Goal: Task Accomplishment & Management: Manage account settings

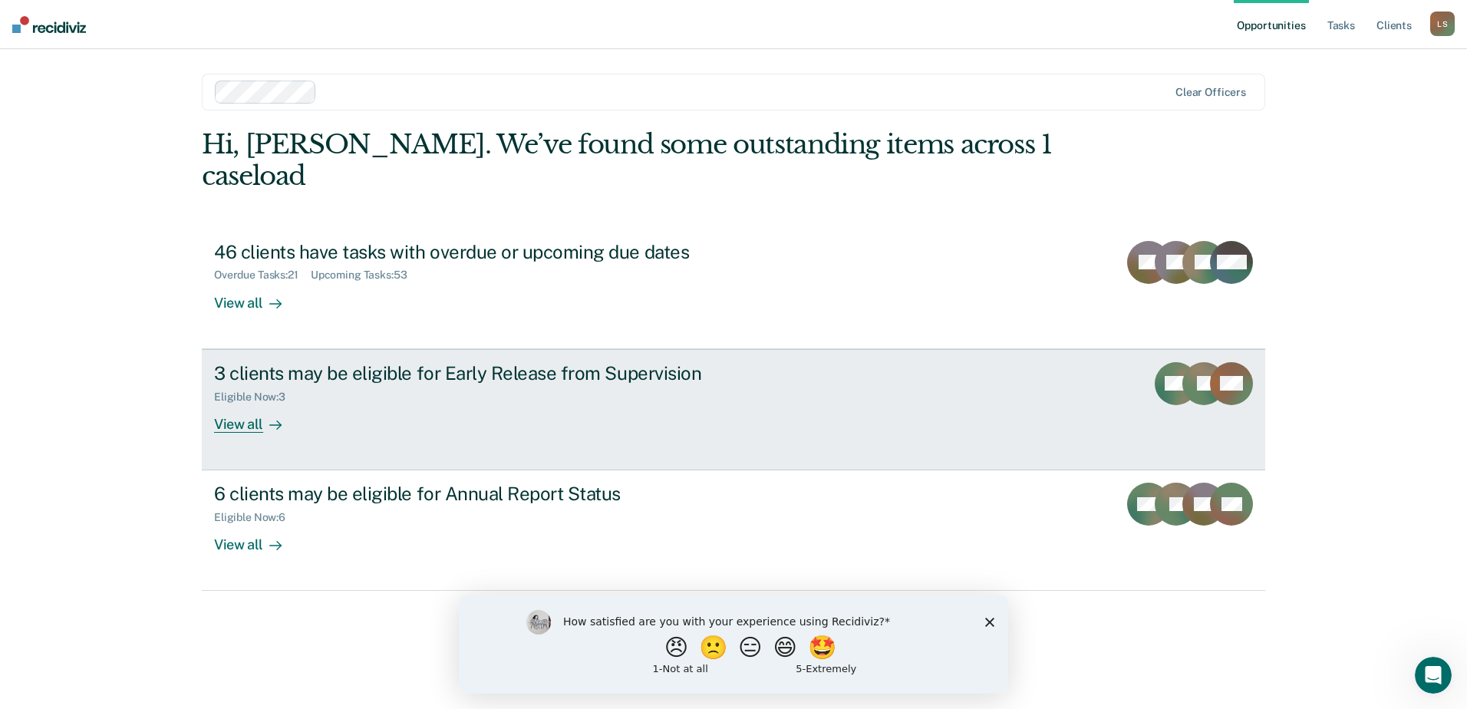
click at [255, 403] on div "View all" at bounding box center [257, 418] width 86 height 30
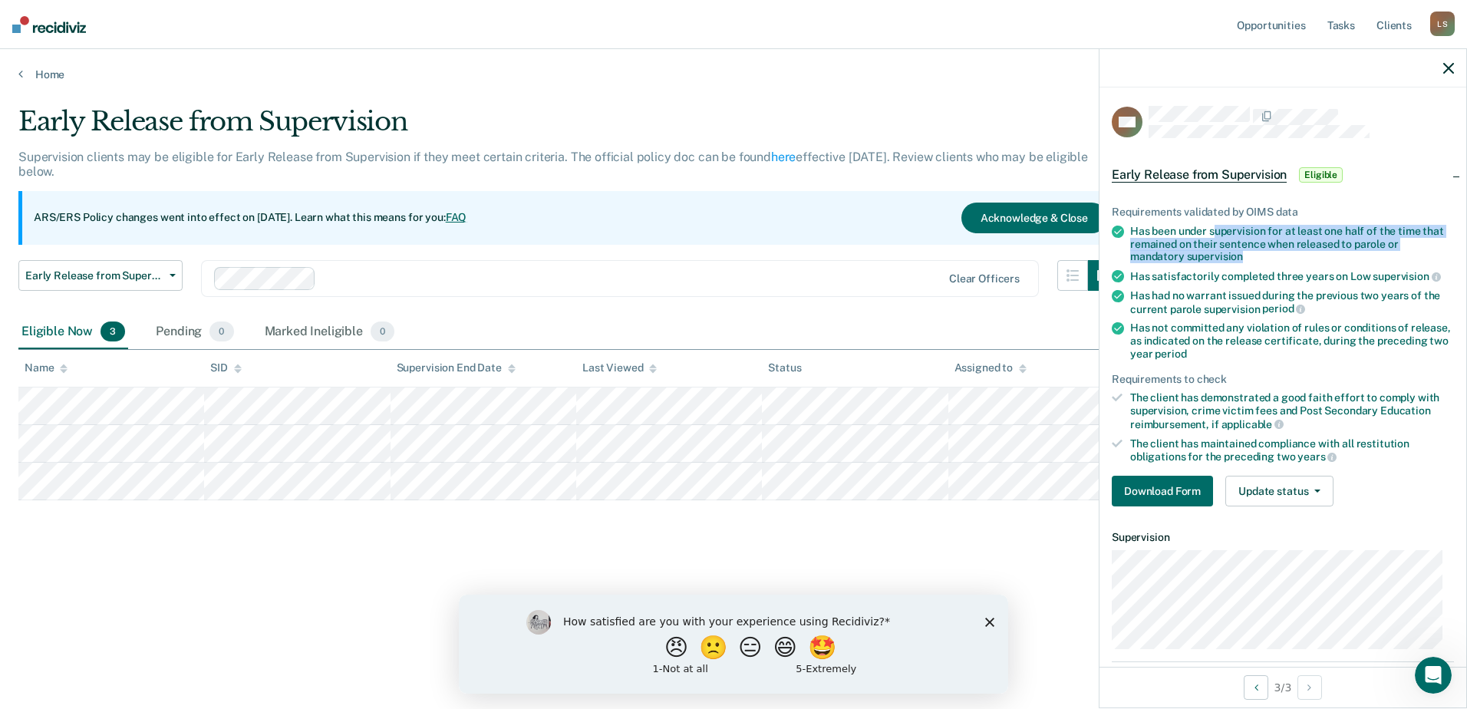
drag, startPoint x: 1214, startPoint y: 232, endPoint x: 1269, endPoint y: 252, distance: 58.5
click at [1269, 252] on div "Has been under supervision for at least one half of the time that remained on t…" at bounding box center [1292, 244] width 324 height 38
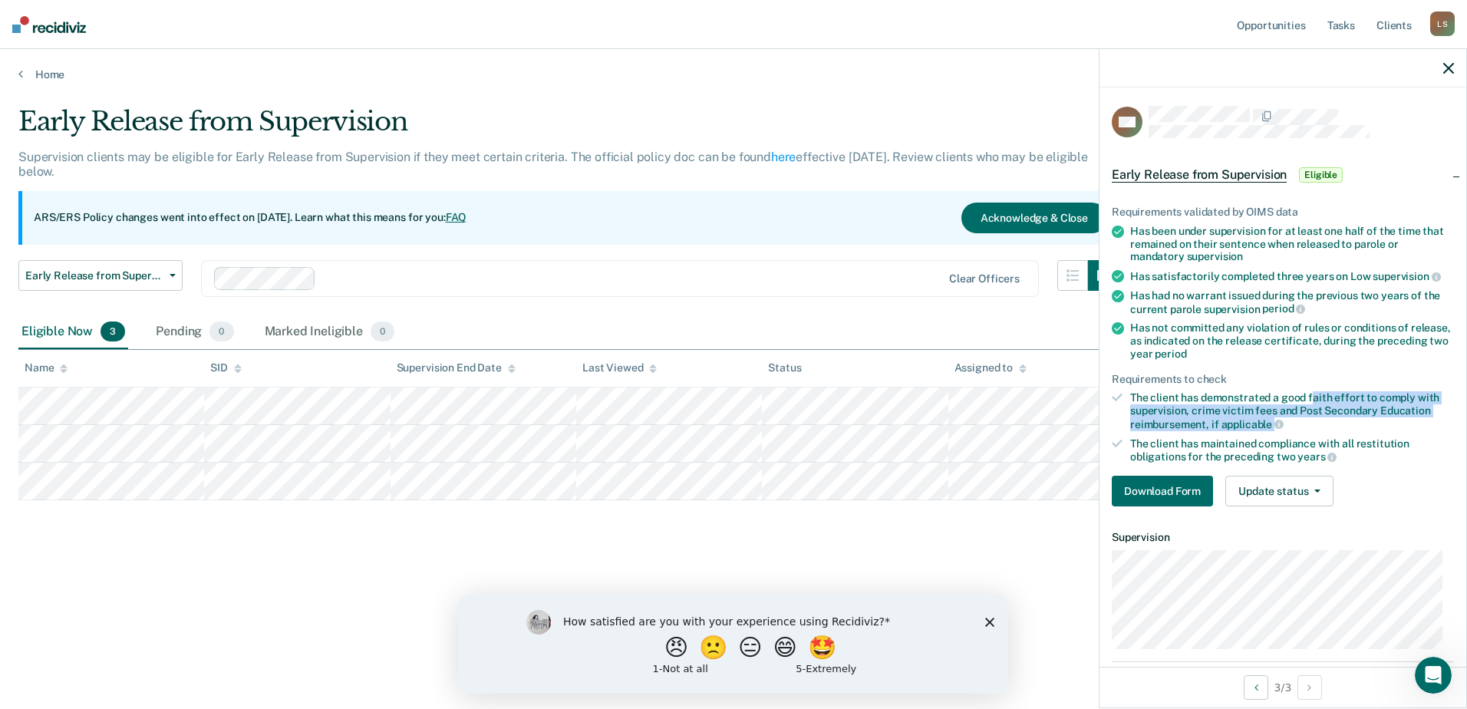
drag, startPoint x: 1309, startPoint y: 397, endPoint x: 1371, endPoint y: 419, distance: 65.3
click at [1371, 419] on div "The client has demonstrated a good faith effort to comply with supervision, cri…" at bounding box center [1292, 410] width 324 height 39
drag, startPoint x: 1292, startPoint y: 403, endPoint x: 1352, endPoint y: 421, distance: 62.6
click at [1352, 421] on div "The client has demonstrated a good faith effort to comply with supervision, cri…" at bounding box center [1292, 410] width 324 height 39
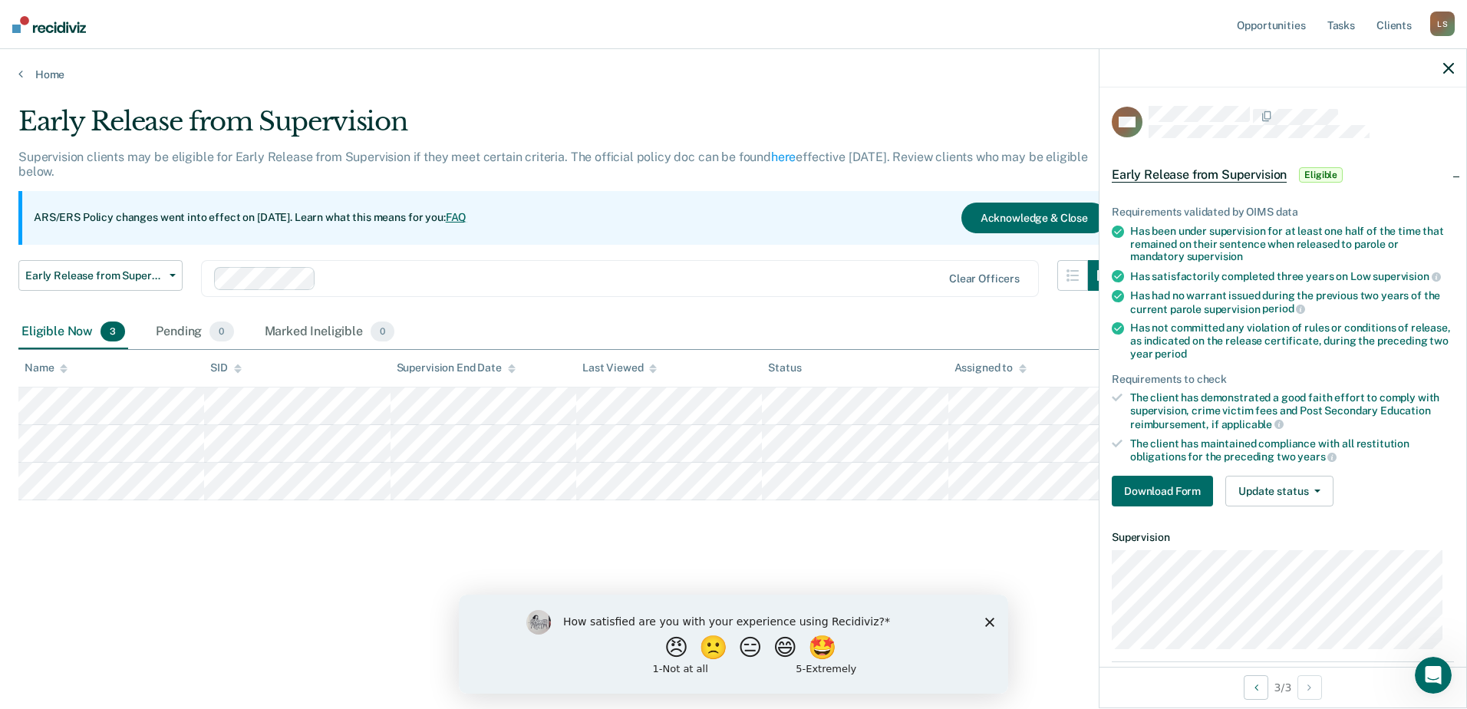
click at [1352, 421] on div "The client has demonstrated a good faith effort to comply with supervision, cri…" at bounding box center [1292, 410] width 324 height 39
drag, startPoint x: 1167, startPoint y: 489, endPoint x: 1146, endPoint y: 492, distance: 21.6
click at [1146, 492] on button "Download Form" at bounding box center [1161, 491] width 101 height 31
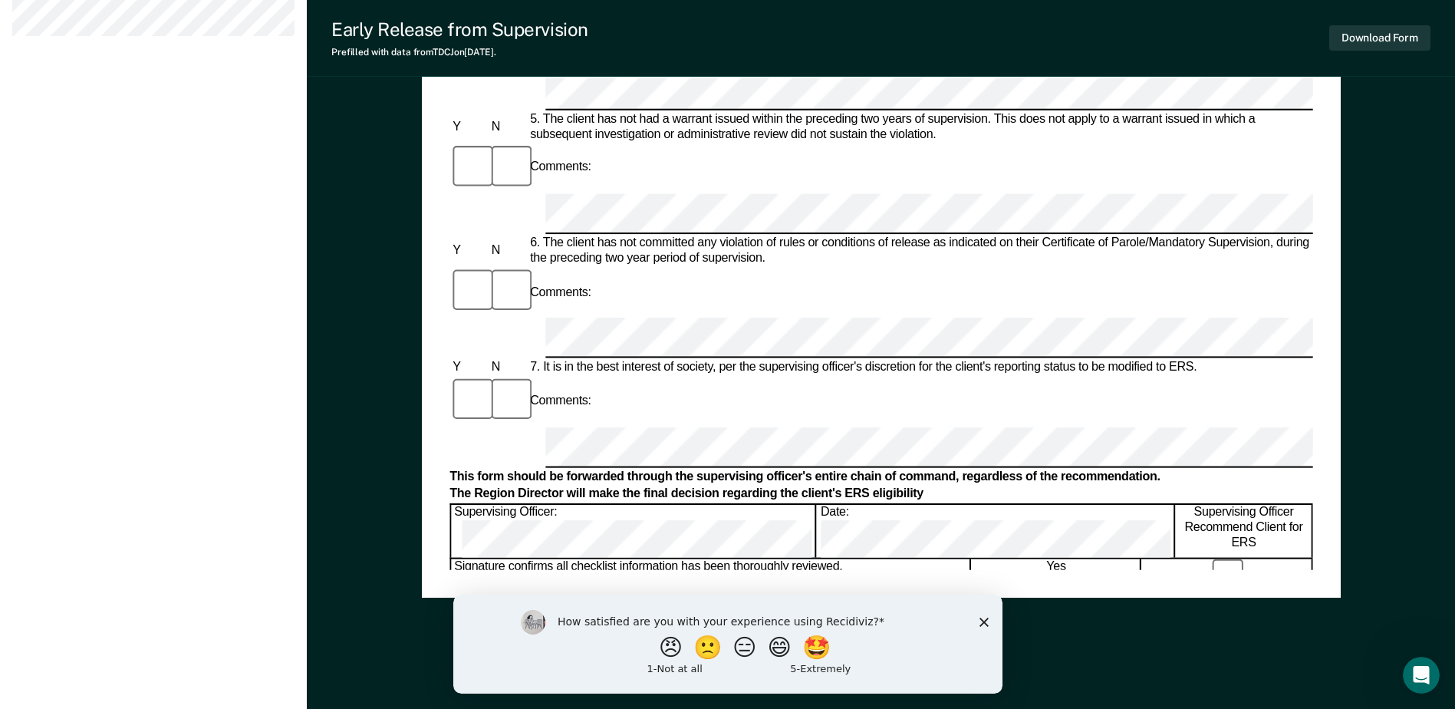
scroll to position [736, 0]
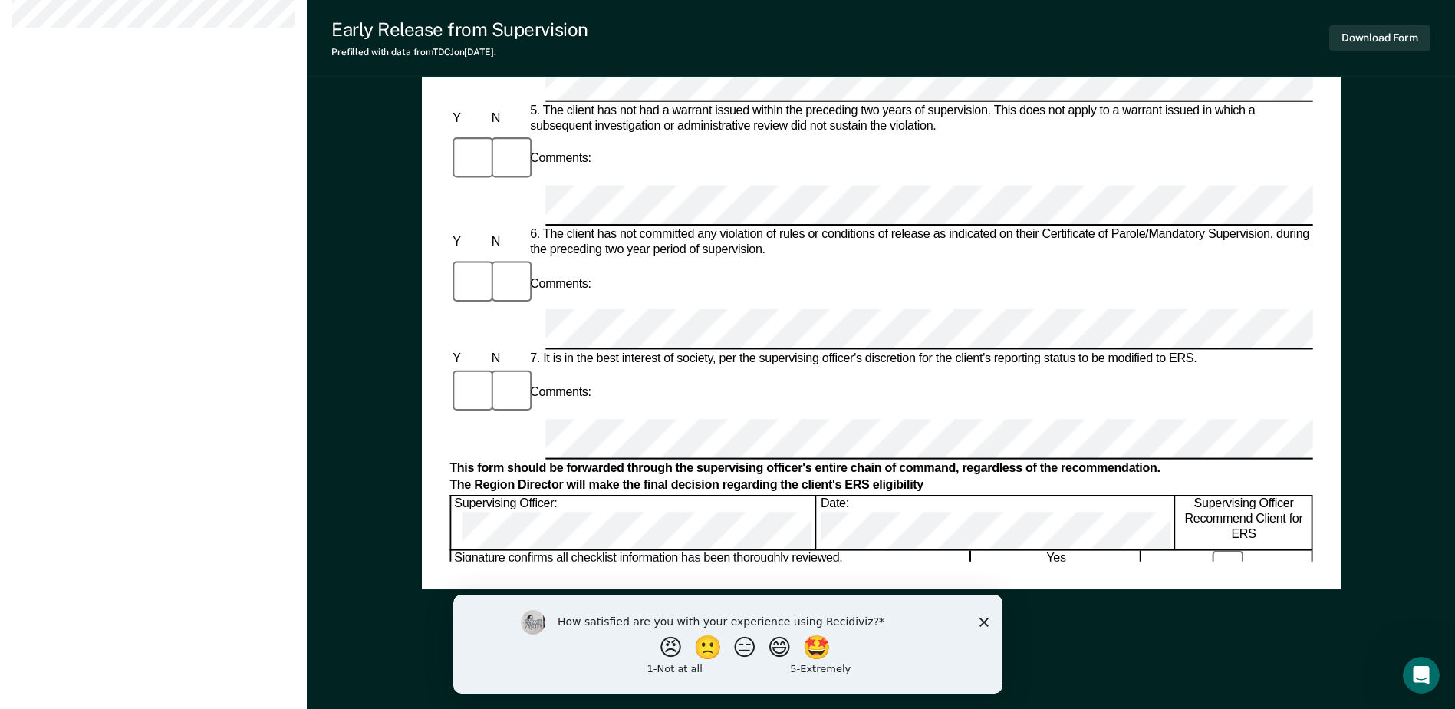
click at [986, 618] on polygon "Close survey" at bounding box center [983, 621] width 9 height 9
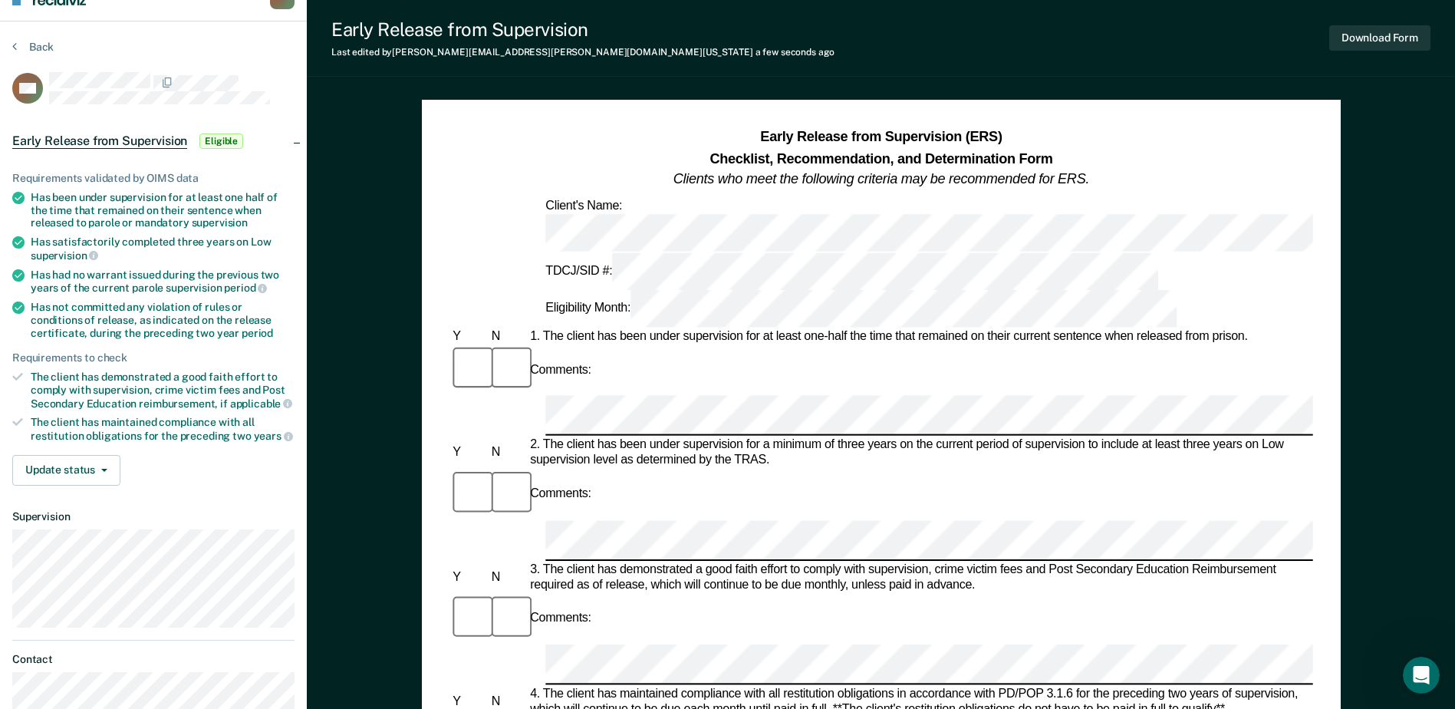
scroll to position [15, 0]
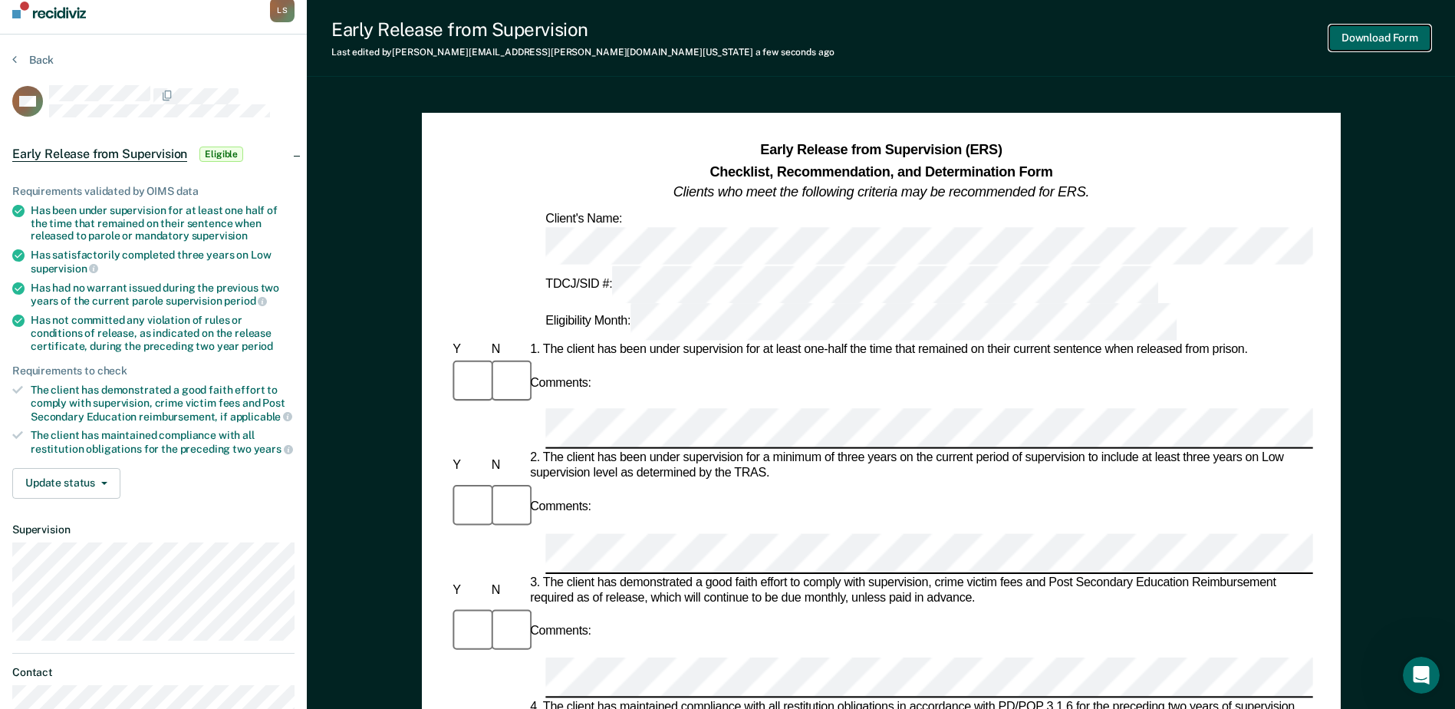
click at [1399, 37] on button "Download Form" at bounding box center [1379, 37] width 101 height 25
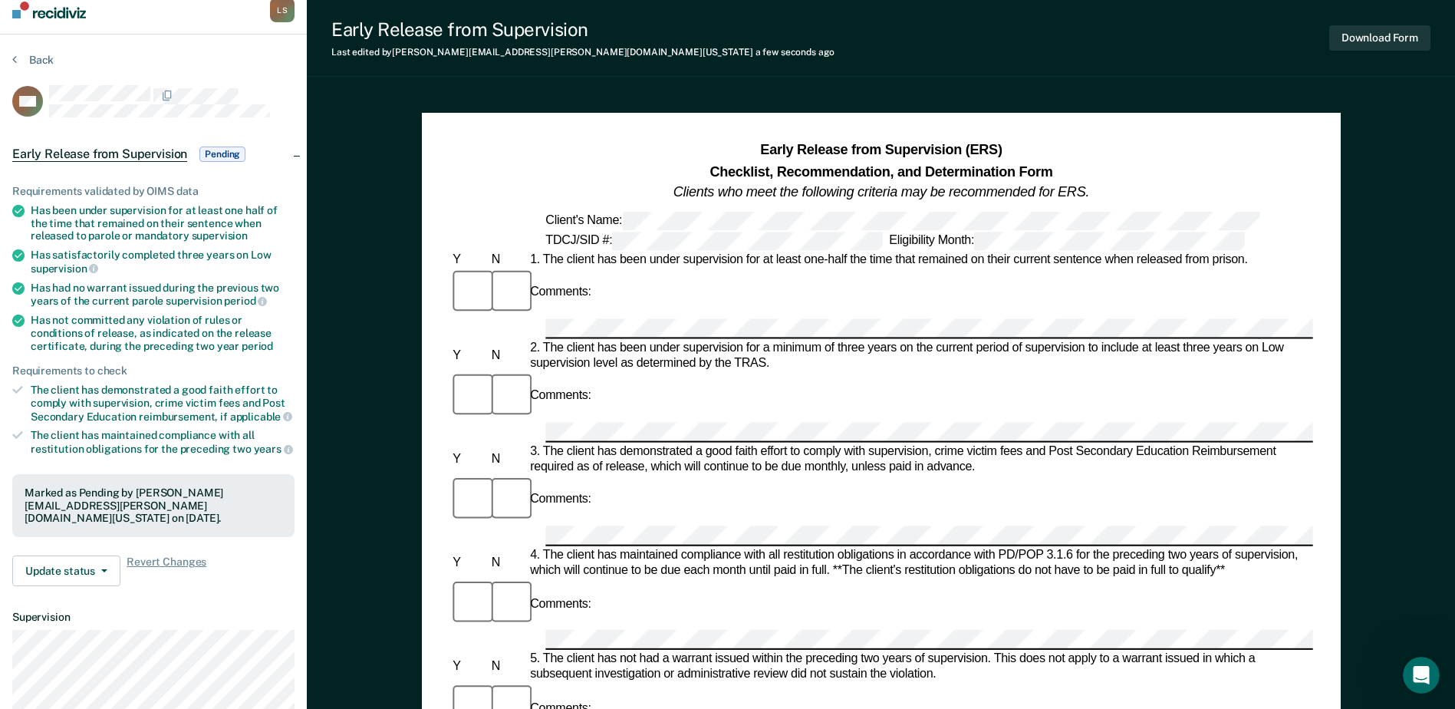
scroll to position [0, 0]
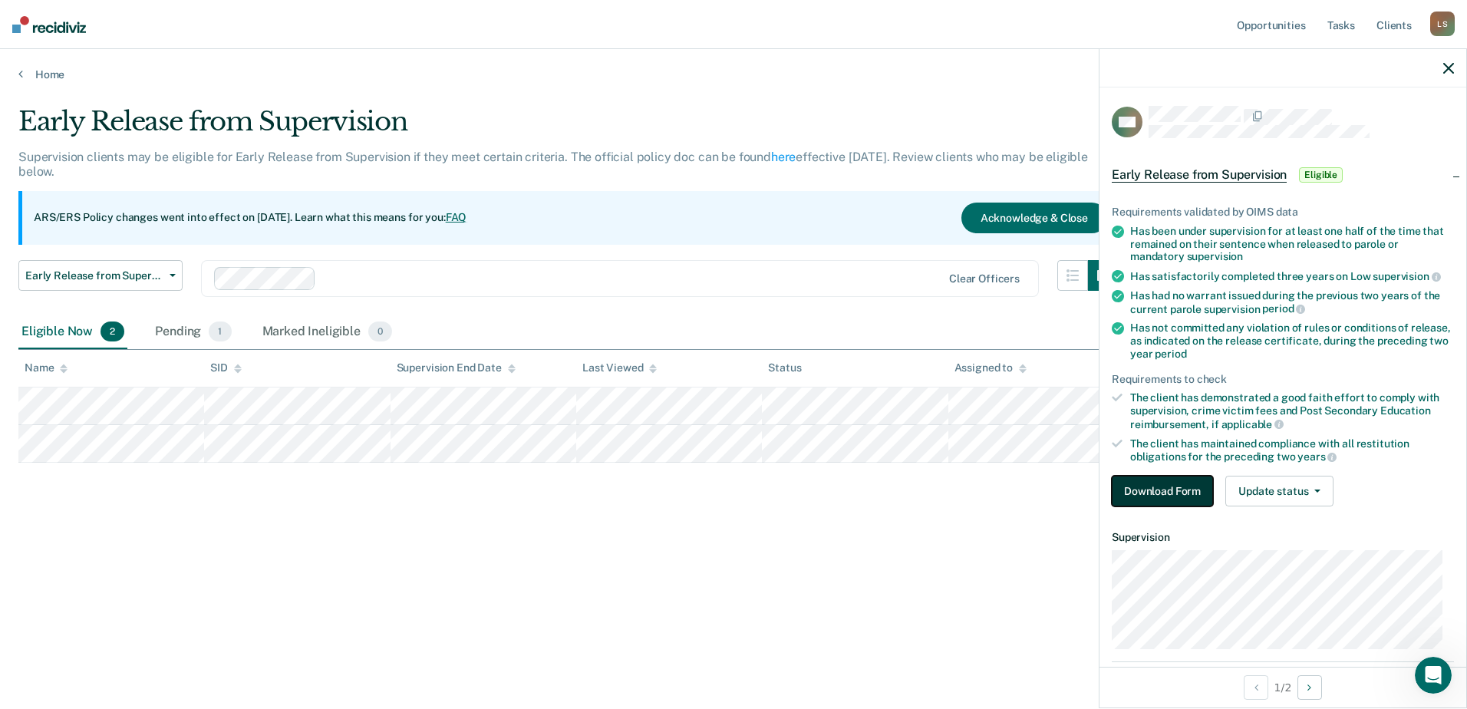
click at [1187, 493] on button "Download Form" at bounding box center [1161, 491] width 101 height 31
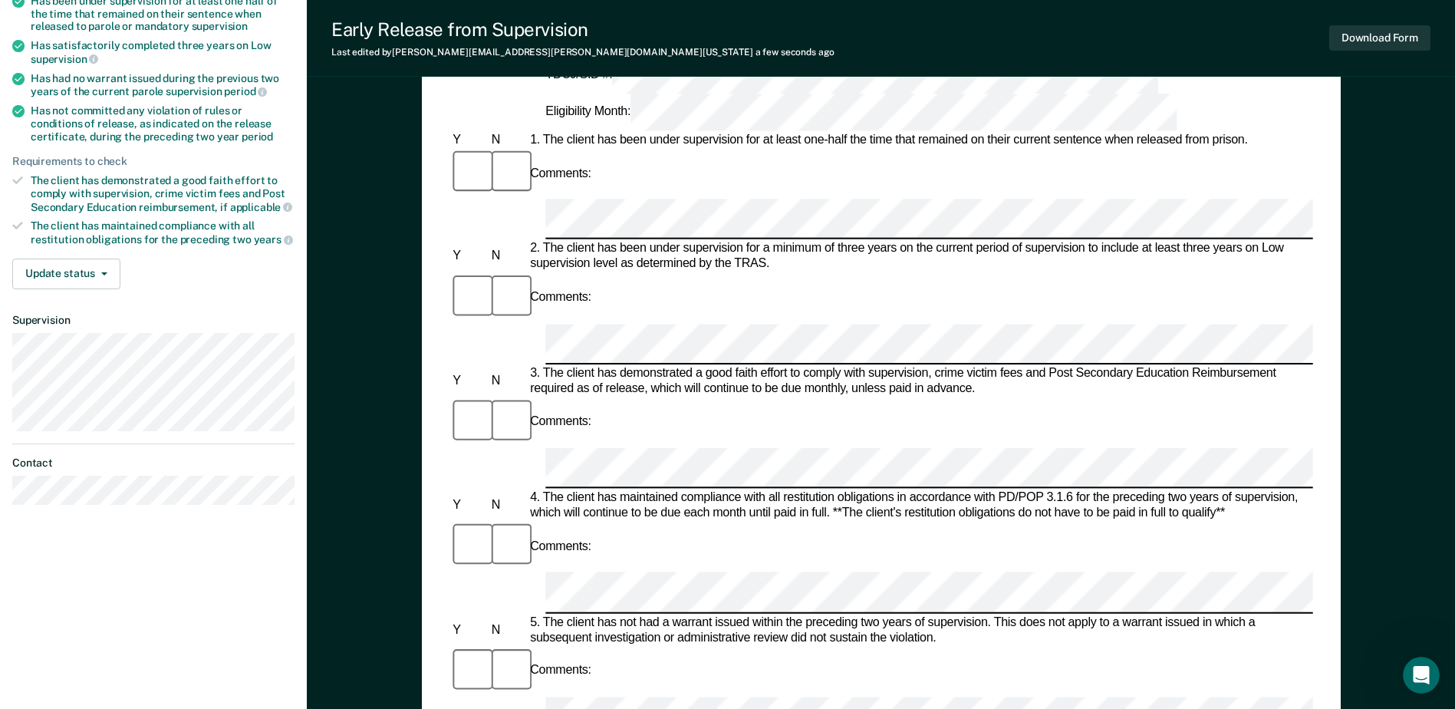
scroll to position [235, 0]
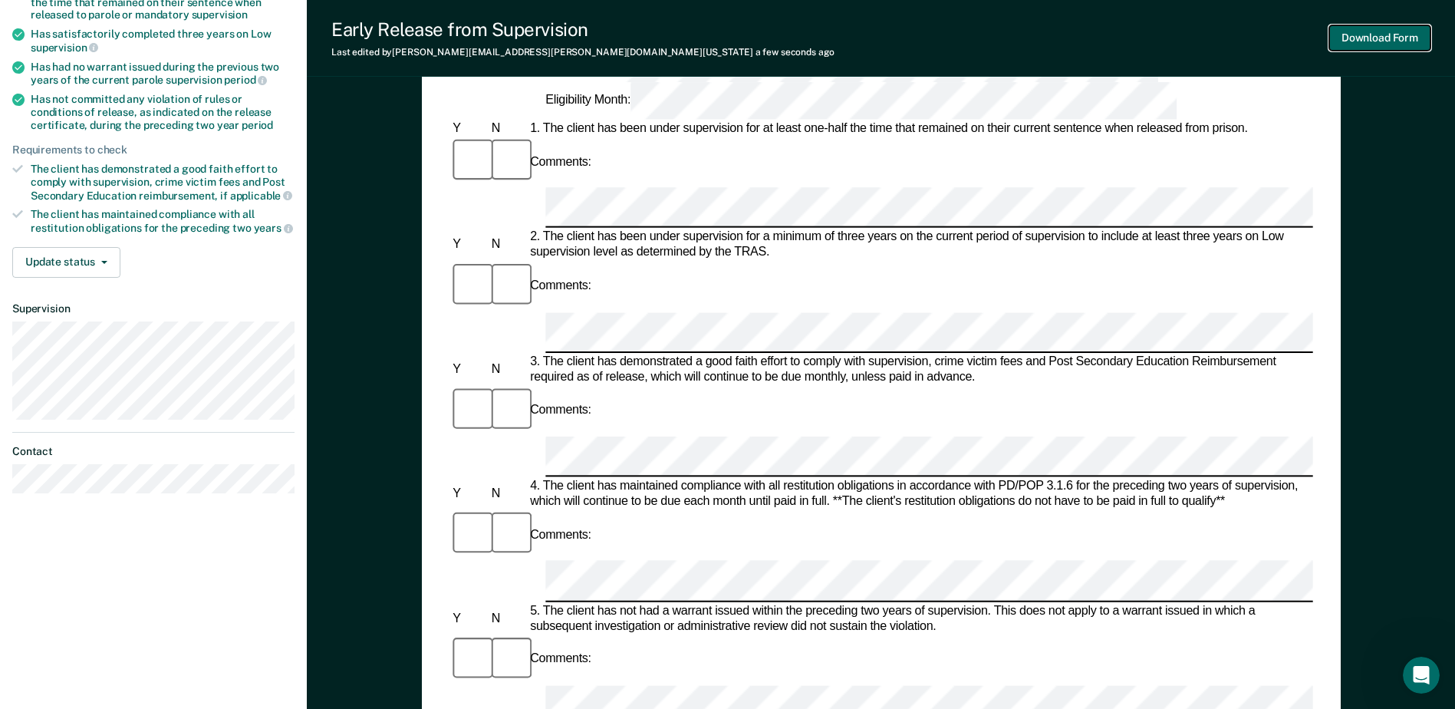
click at [1397, 32] on button "Download Form" at bounding box center [1379, 37] width 101 height 25
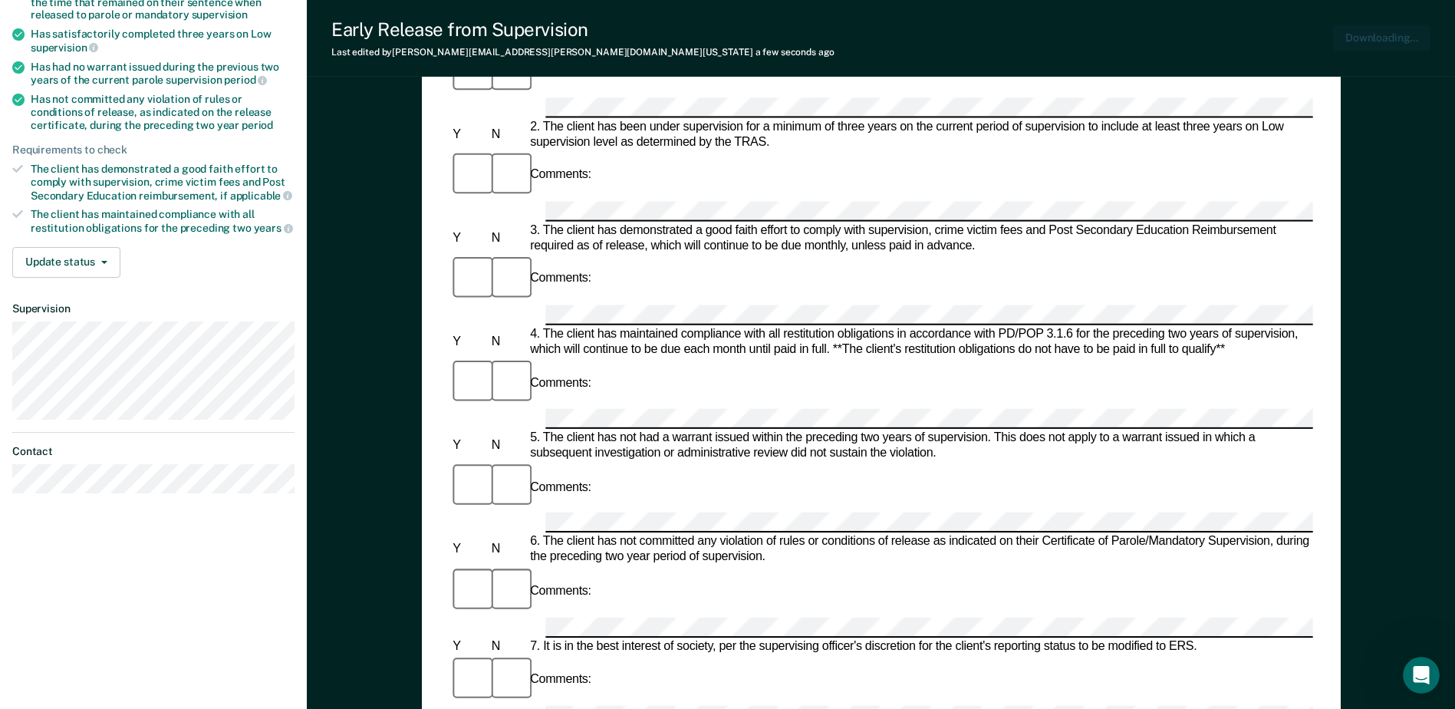
scroll to position [0, 0]
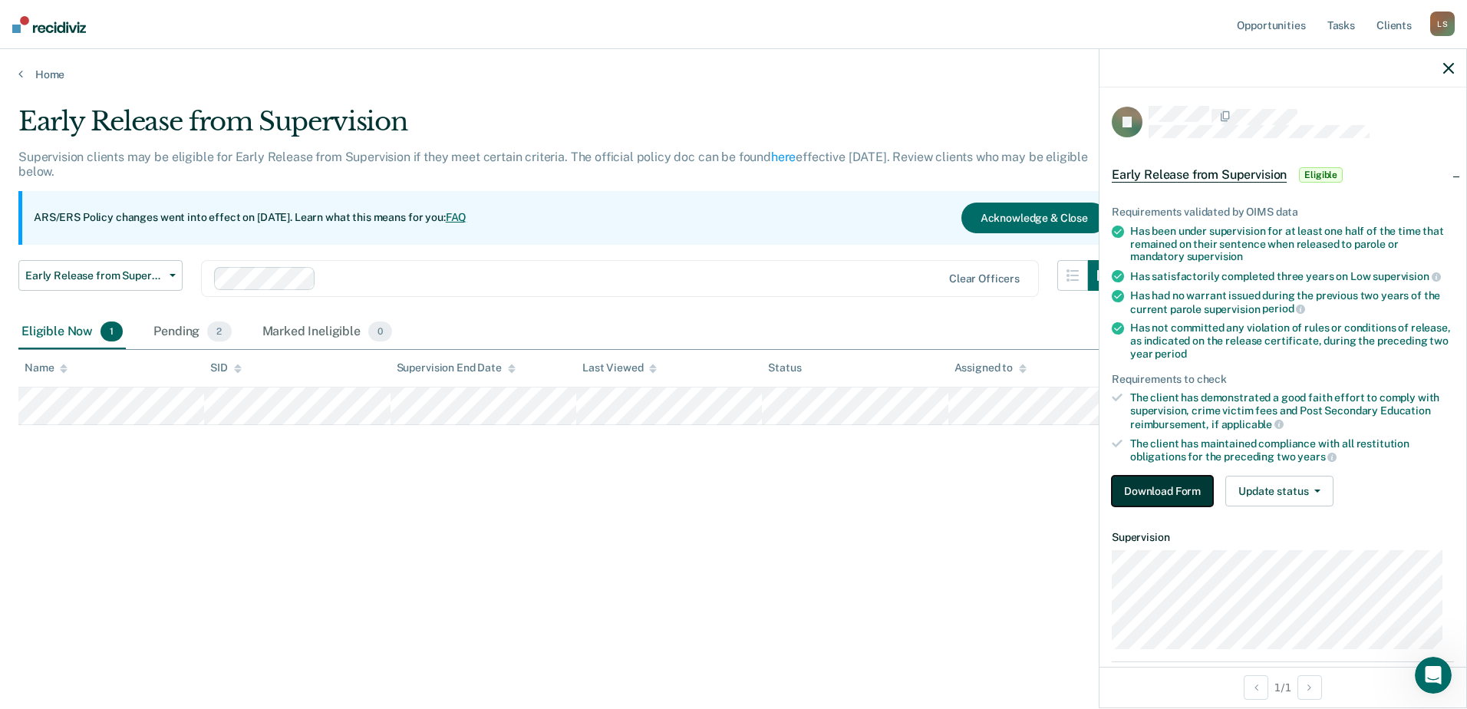
click at [1142, 479] on button "Download Form" at bounding box center [1161, 491] width 101 height 31
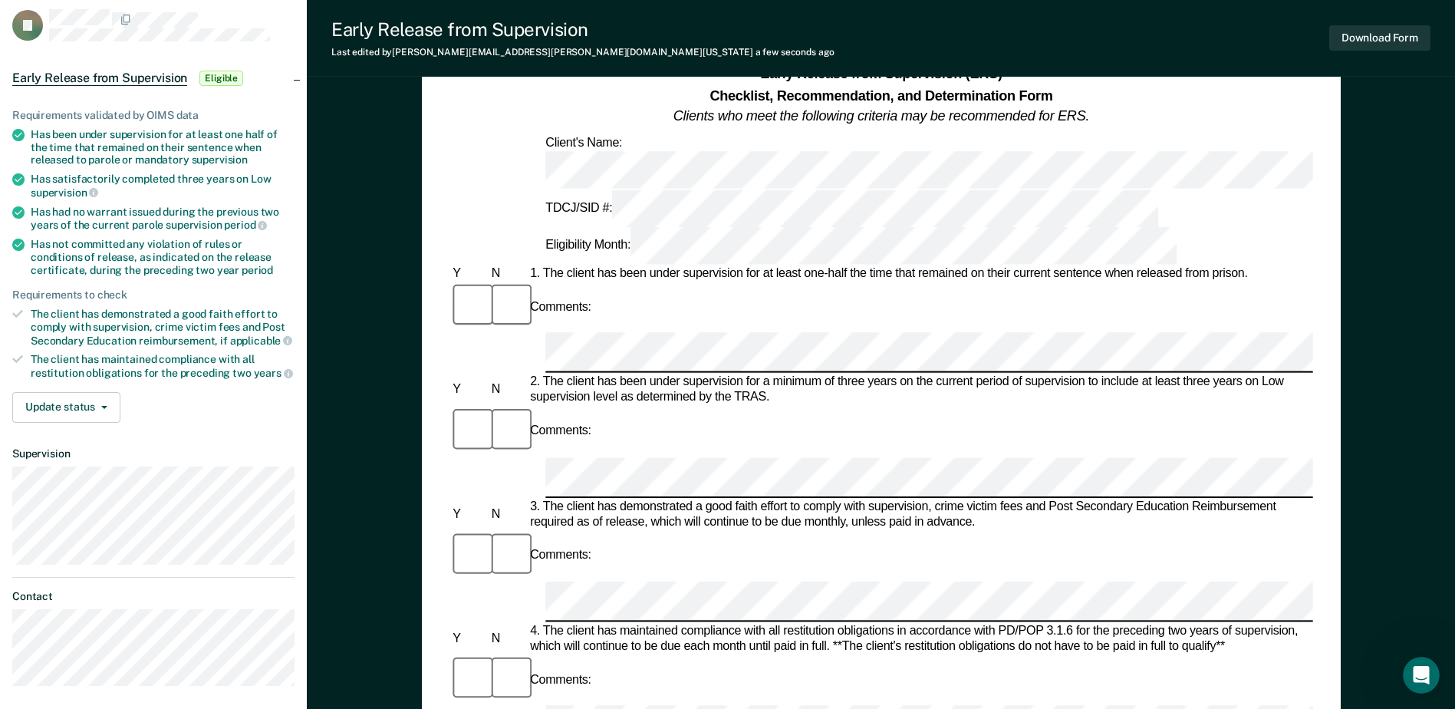
scroll to position [89, 0]
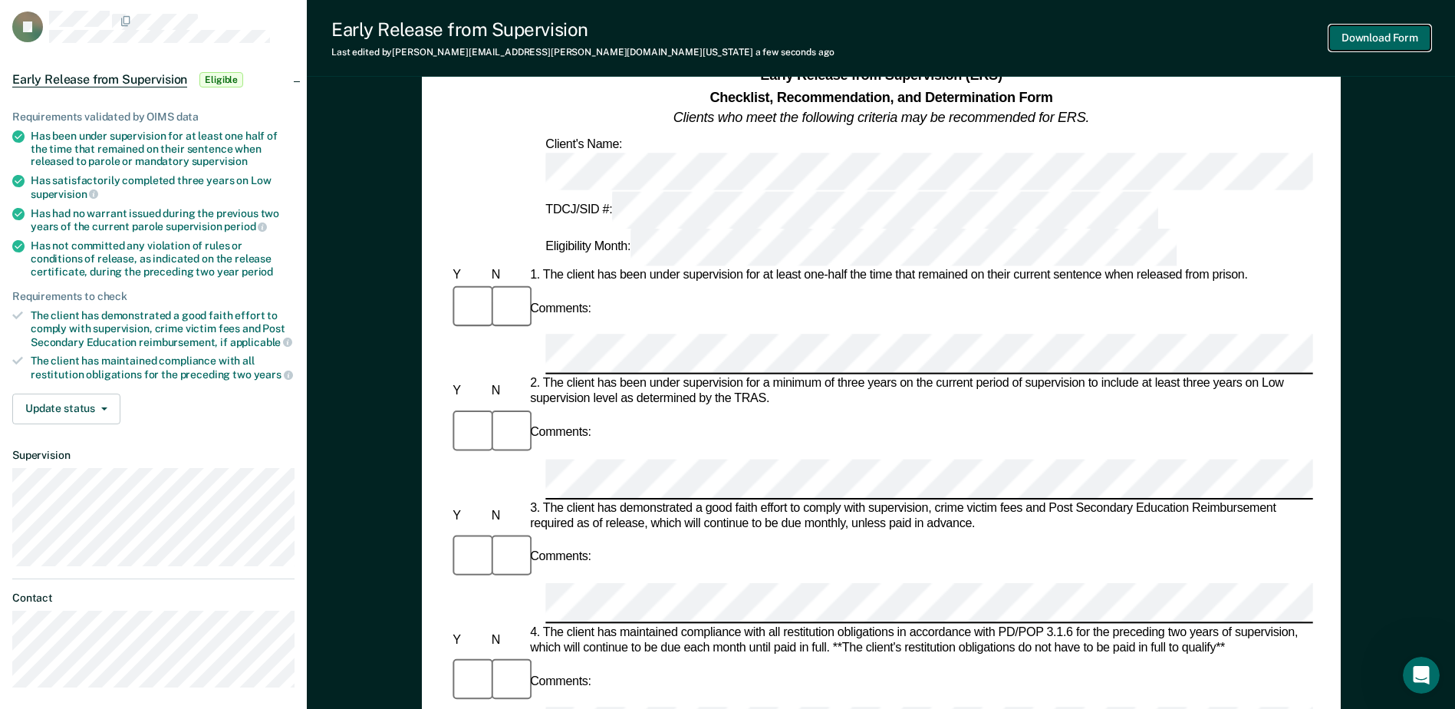
click at [1372, 41] on button "Download Form" at bounding box center [1379, 37] width 101 height 25
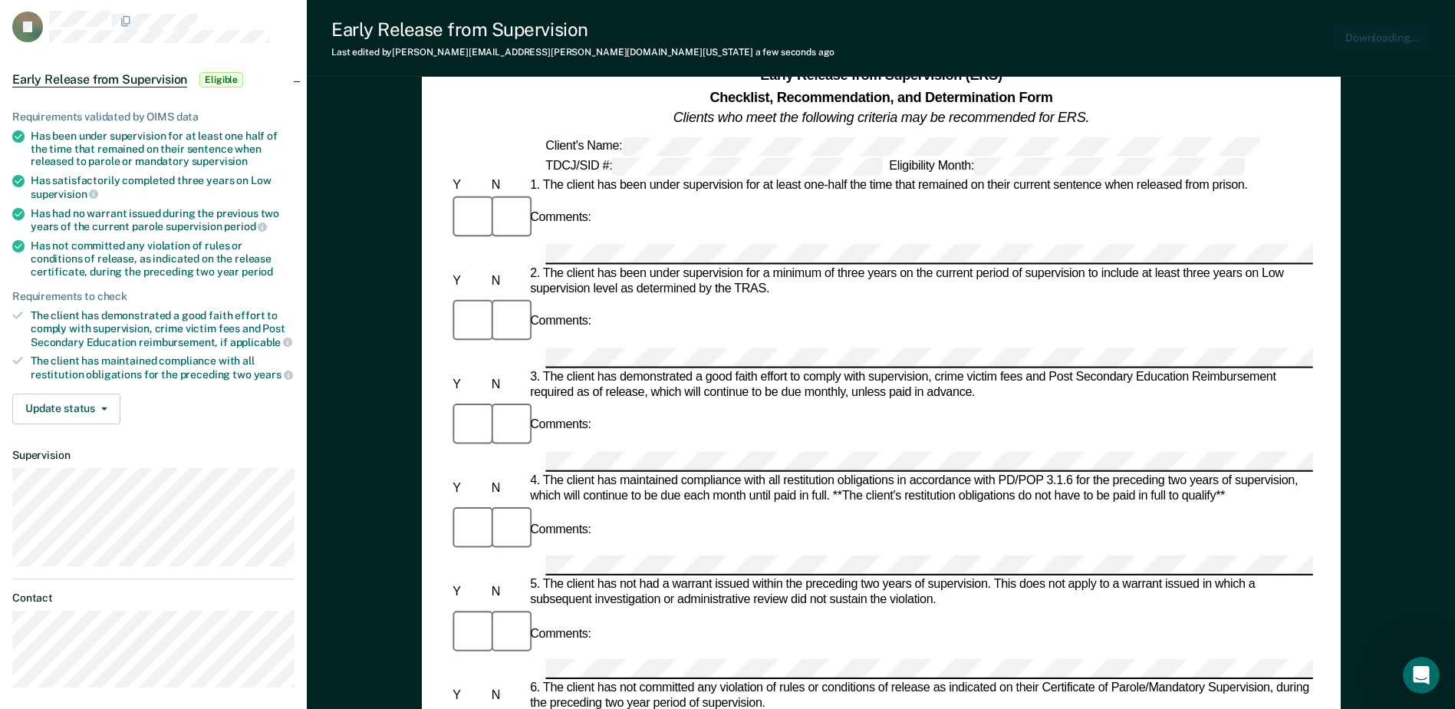
scroll to position [0, 0]
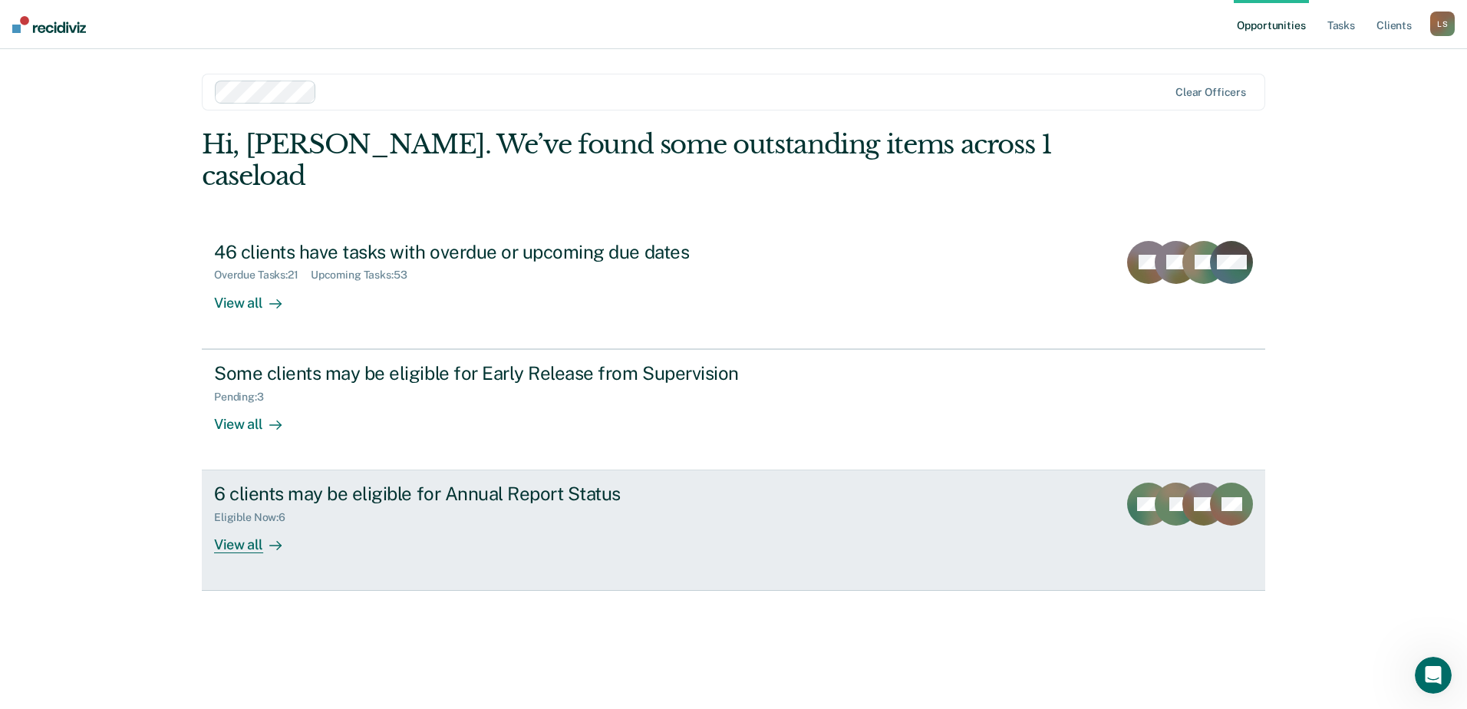
click at [1175, 502] on div "JL" at bounding box center [1175, 517] width 43 height 71
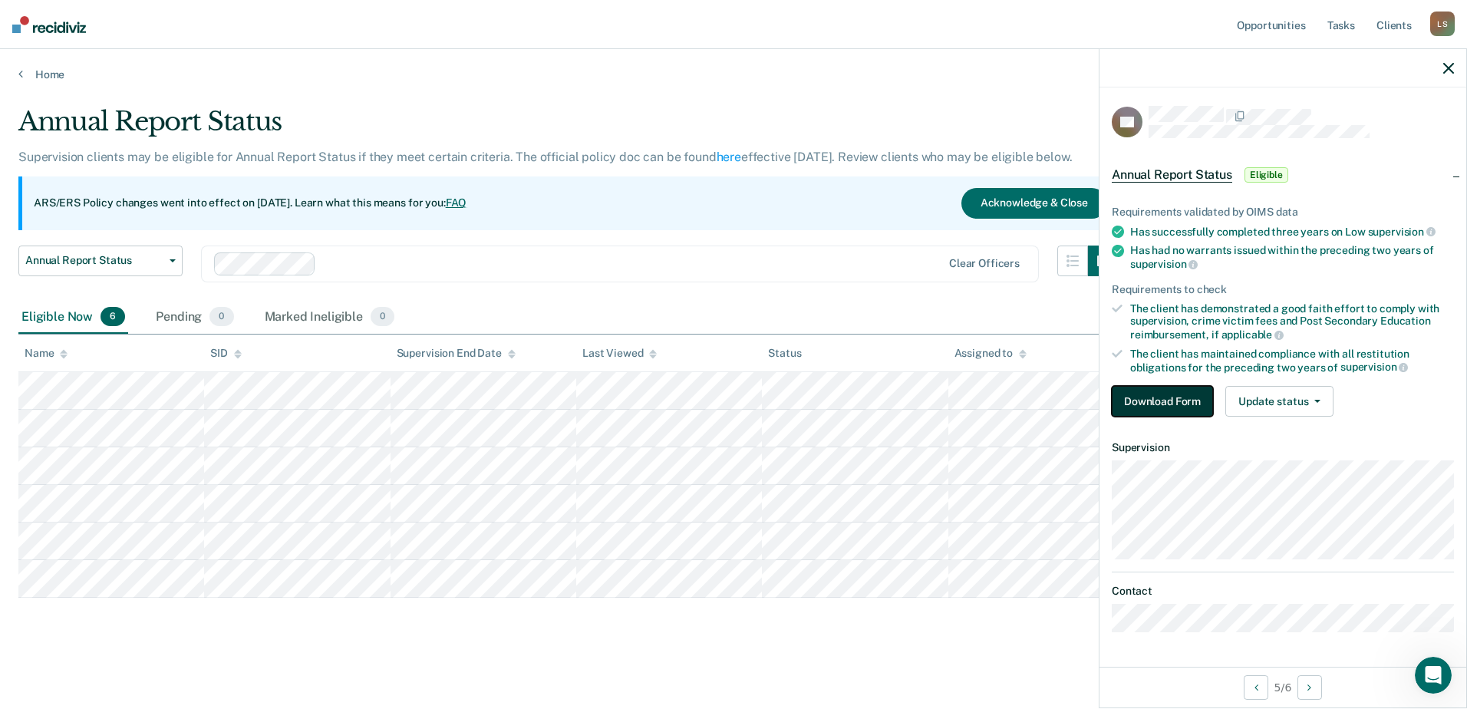
click at [1147, 403] on button "Download Form" at bounding box center [1161, 401] width 101 height 31
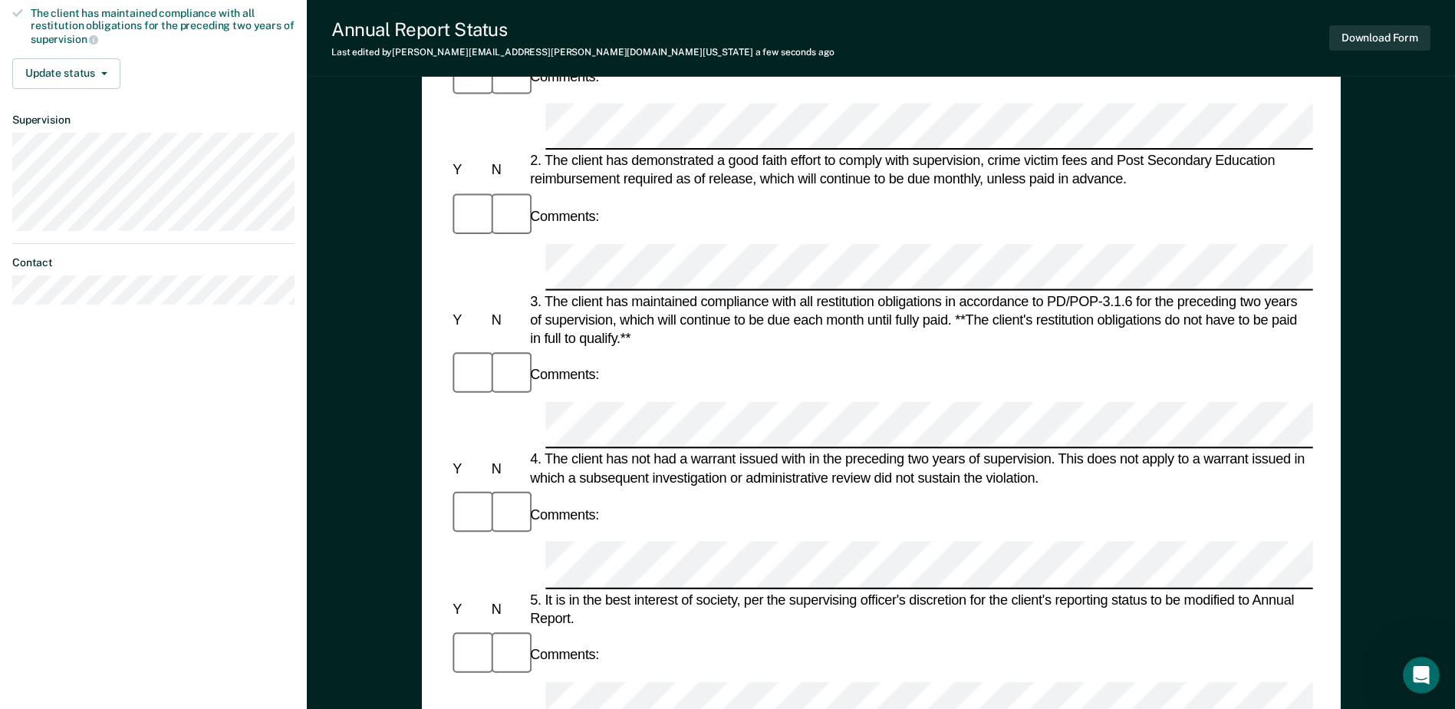
scroll to position [355, 0]
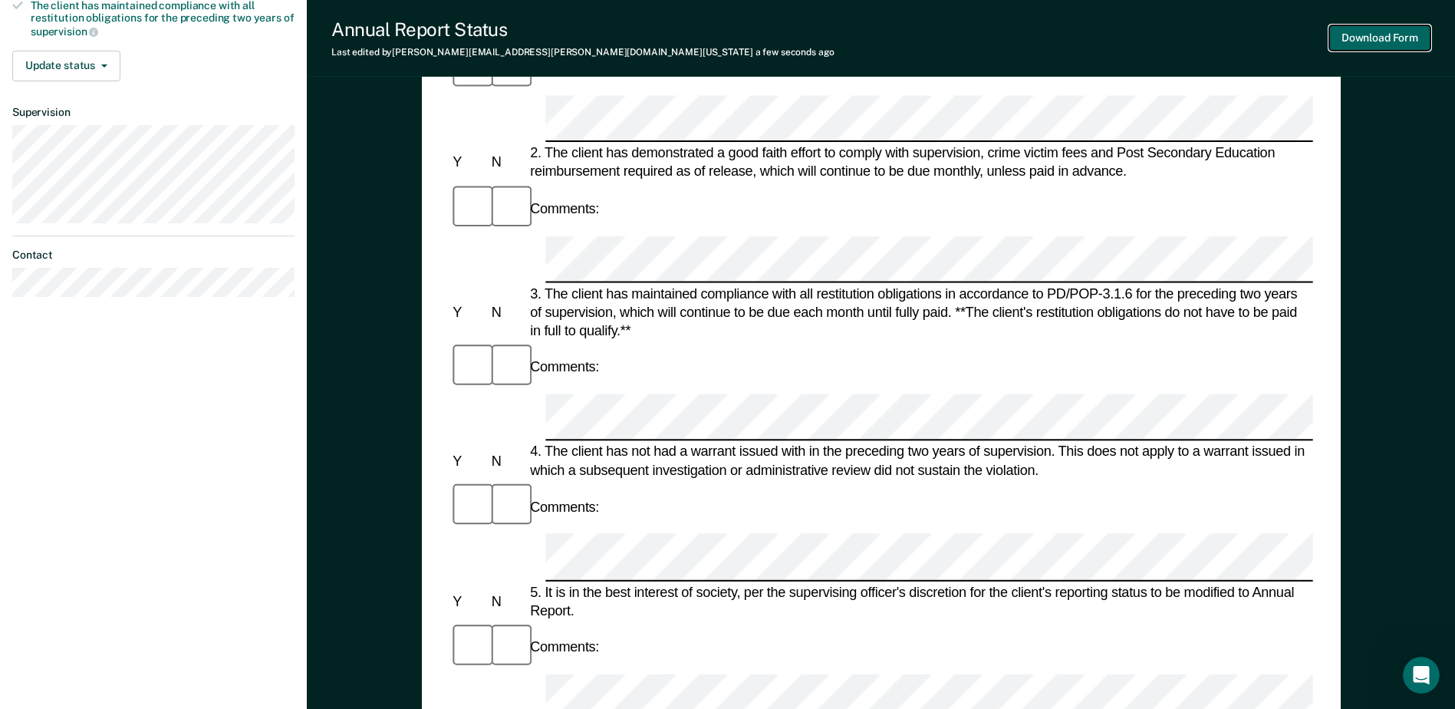
click at [1388, 43] on button "Download Form" at bounding box center [1379, 37] width 101 height 25
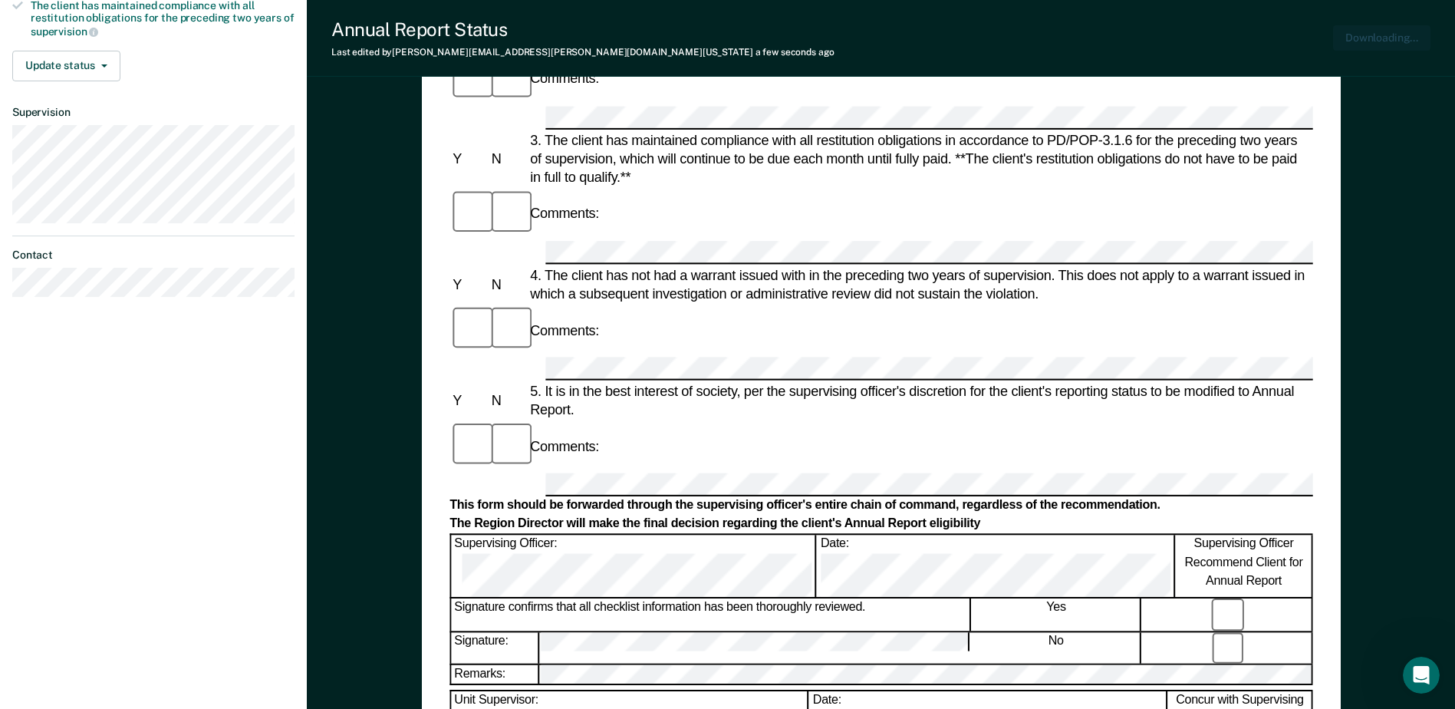
scroll to position [0, 0]
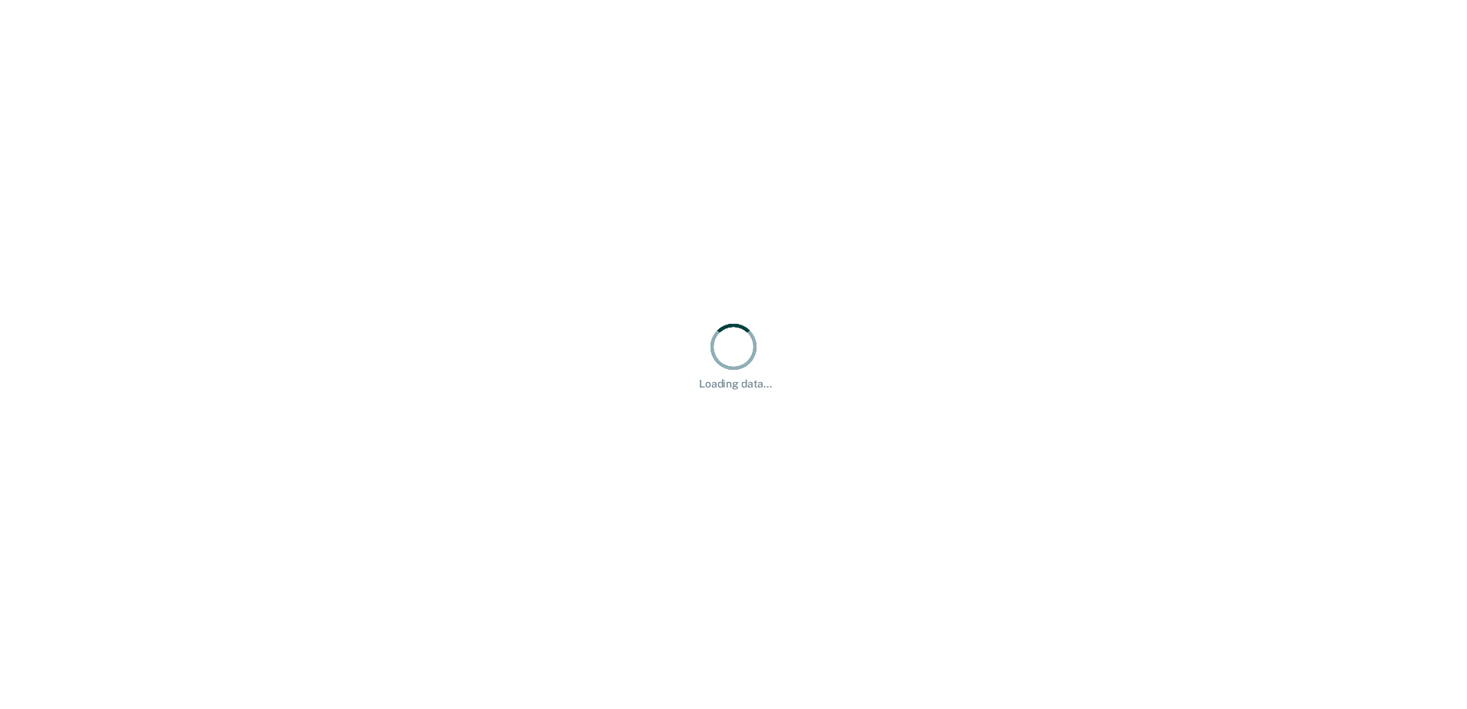
click at [919, 391] on div "Loading data..." at bounding box center [733, 354] width 1467 height 709
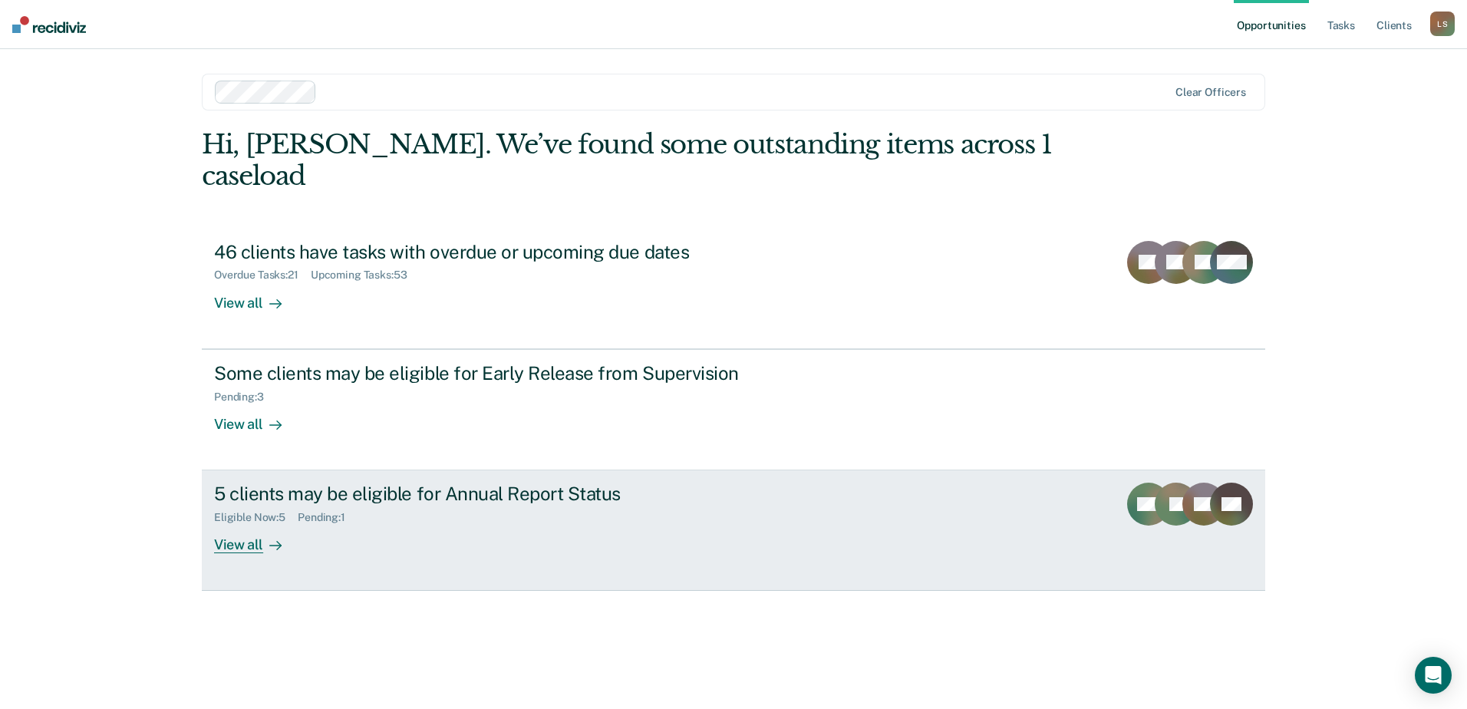
click at [797, 491] on link "5 clients may be eligible for Annual Report Status Eligible Now : 5 Pending : 1…" at bounding box center [733, 530] width 1063 height 120
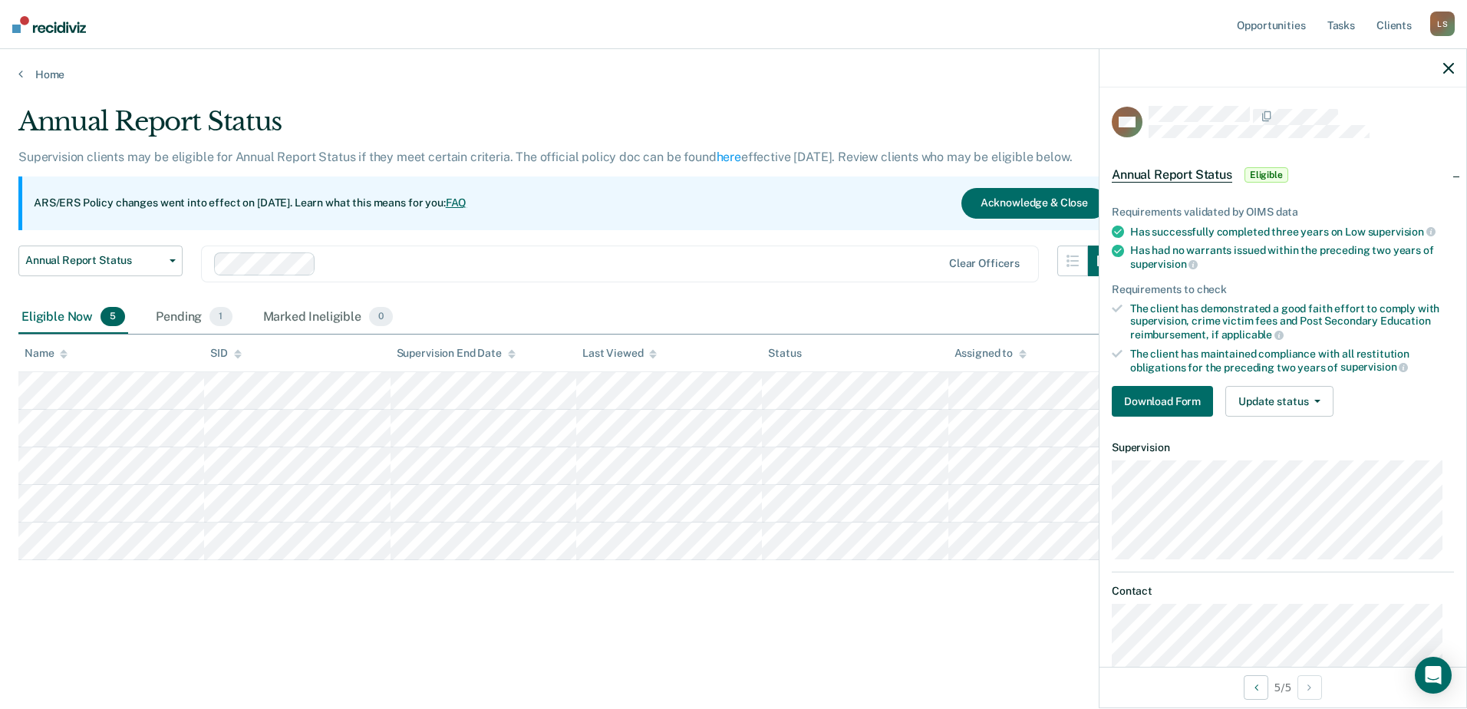
click at [480, 581] on div "Annual Report Status Supervision clients may be eligible for Annual Report Stat…" at bounding box center [733, 350] width 1430 height 488
click at [1319, 405] on button "Update status" at bounding box center [1279, 401] width 108 height 31
click at [1312, 436] on button "[PERSON_NAME]" at bounding box center [1299, 438] width 148 height 25
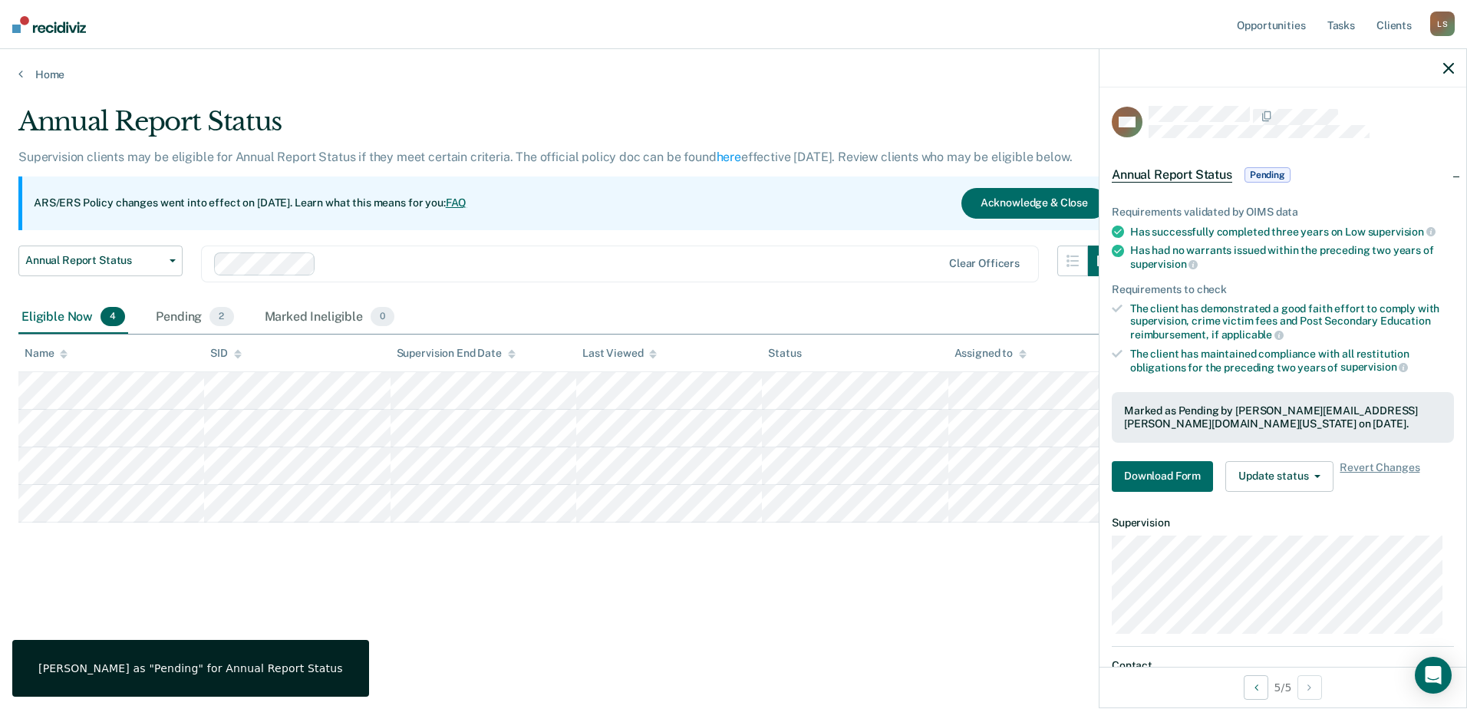
click at [727, 637] on div "Annual Report Status Supervision clients may be eligible for Annual Report Stat…" at bounding box center [733, 374] width 1430 height 537
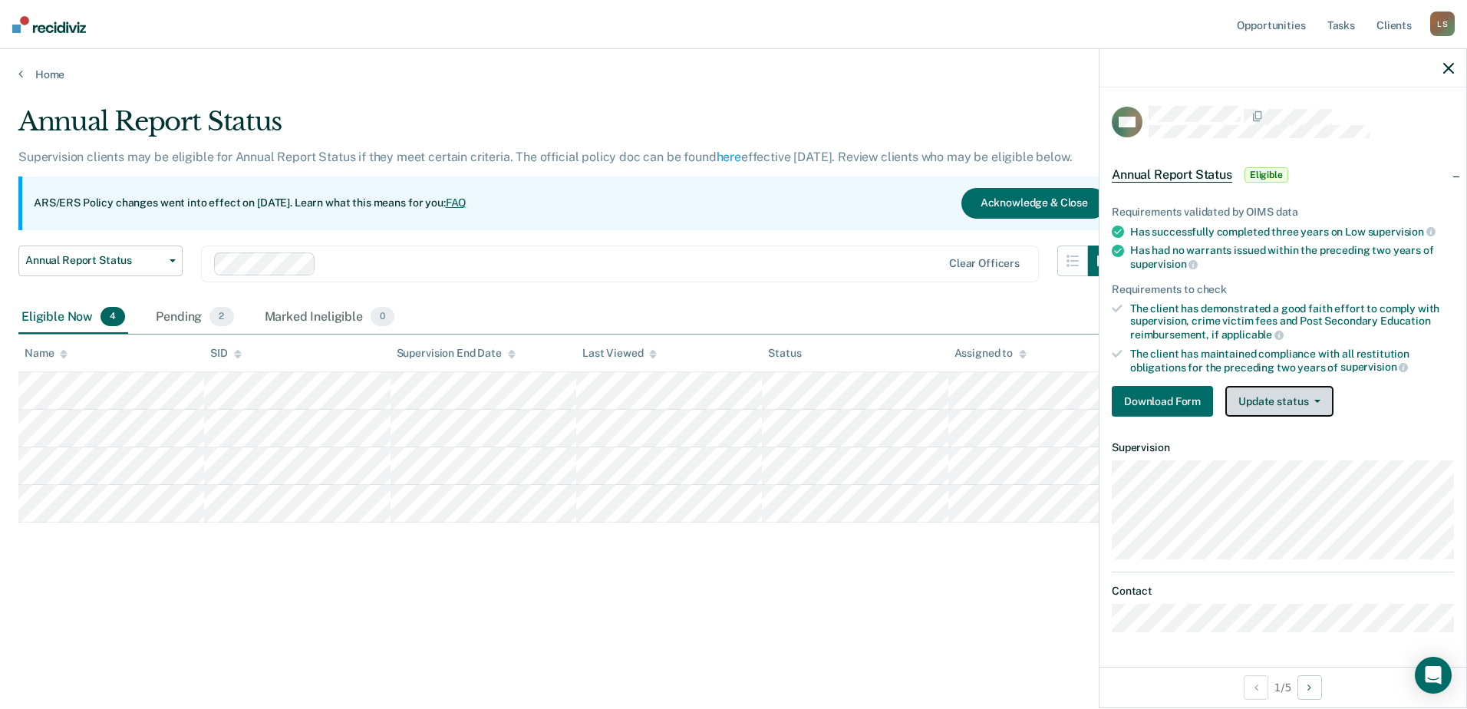
click at [1297, 402] on button "Update status" at bounding box center [1279, 401] width 108 height 31
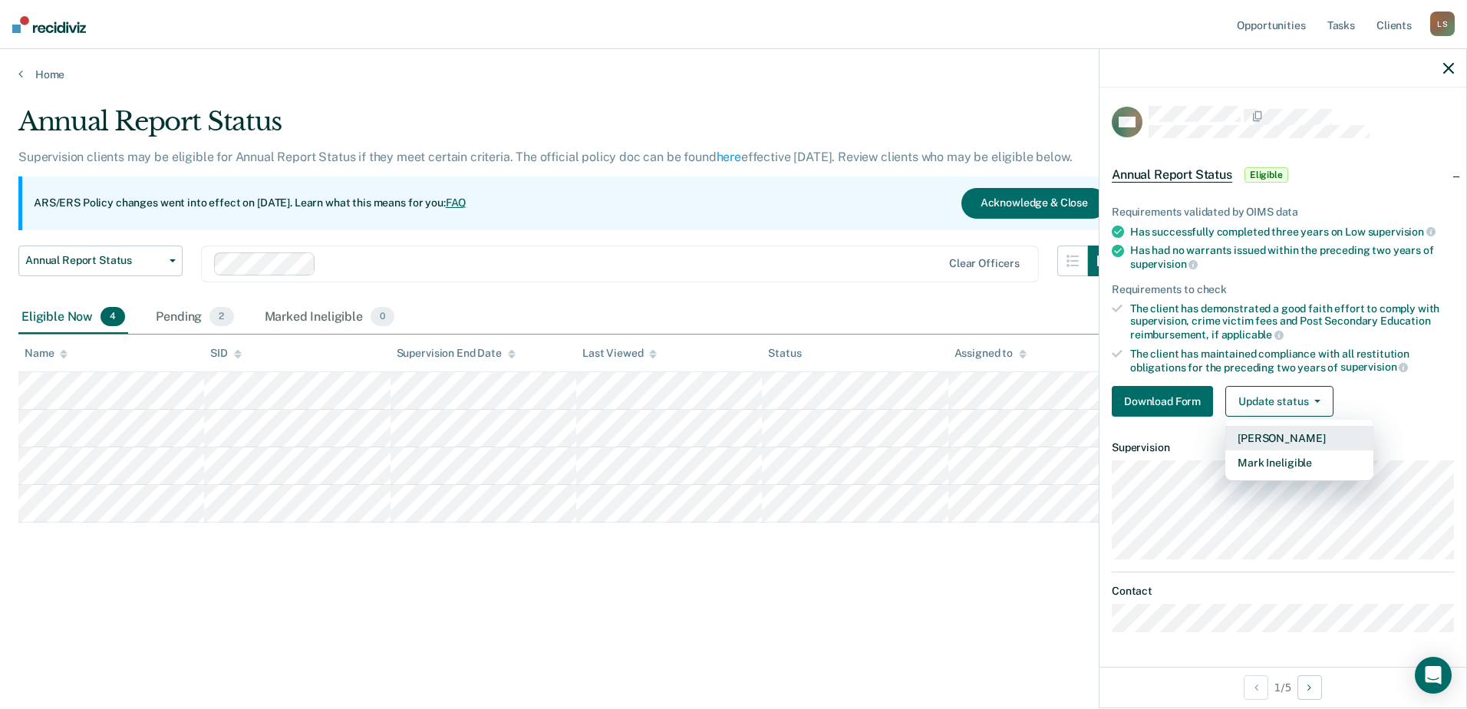
click at [1297, 440] on button "[PERSON_NAME]" at bounding box center [1299, 438] width 148 height 25
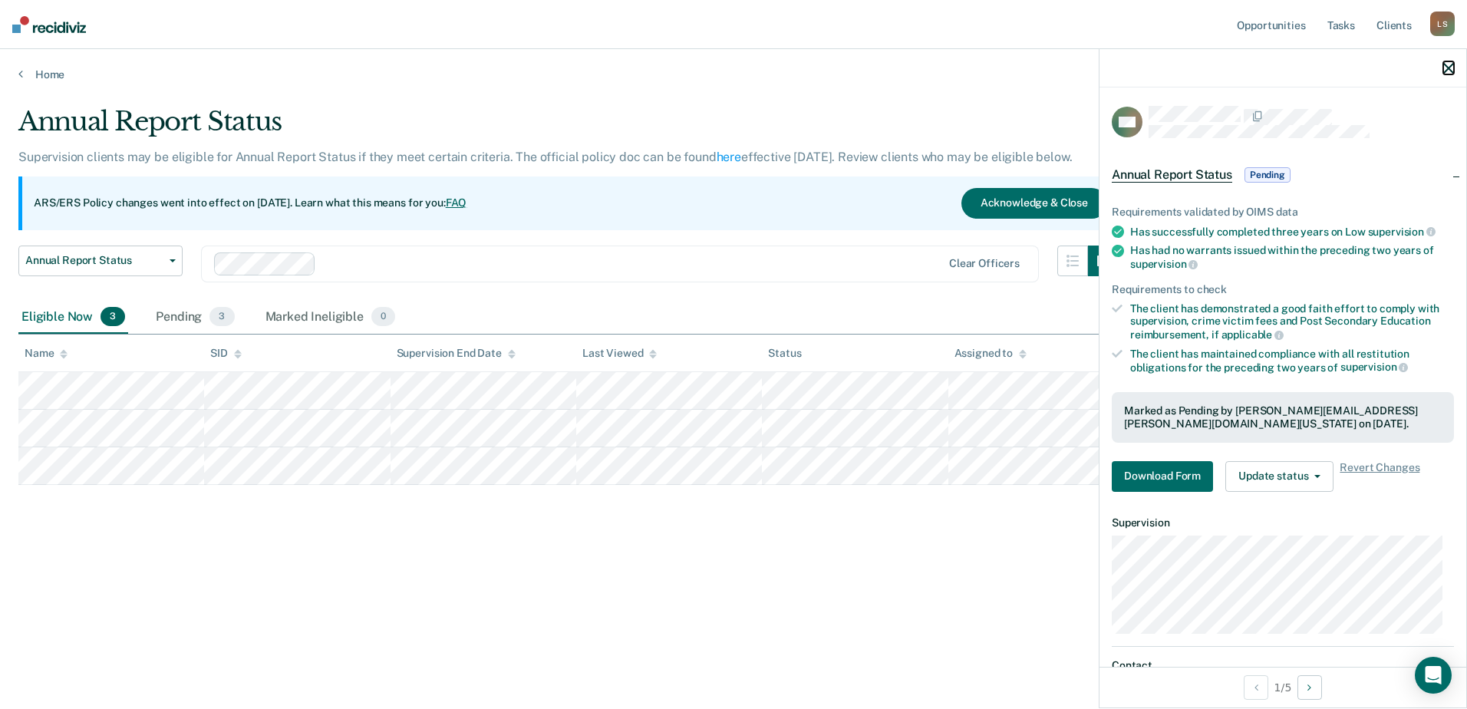
click at [1446, 63] on icon "button" at bounding box center [1448, 68] width 11 height 11
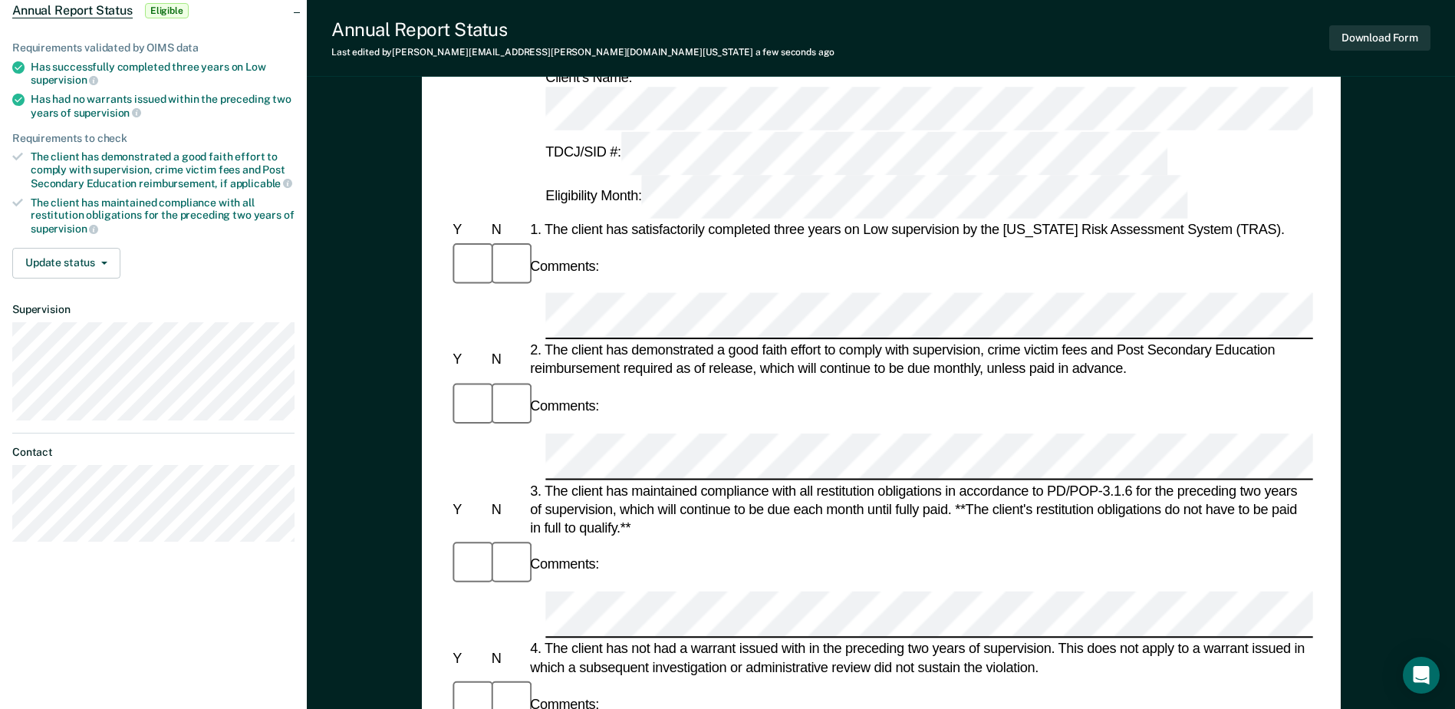
scroll to position [156, 0]
click at [1399, 35] on button "Download Form" at bounding box center [1379, 37] width 101 height 25
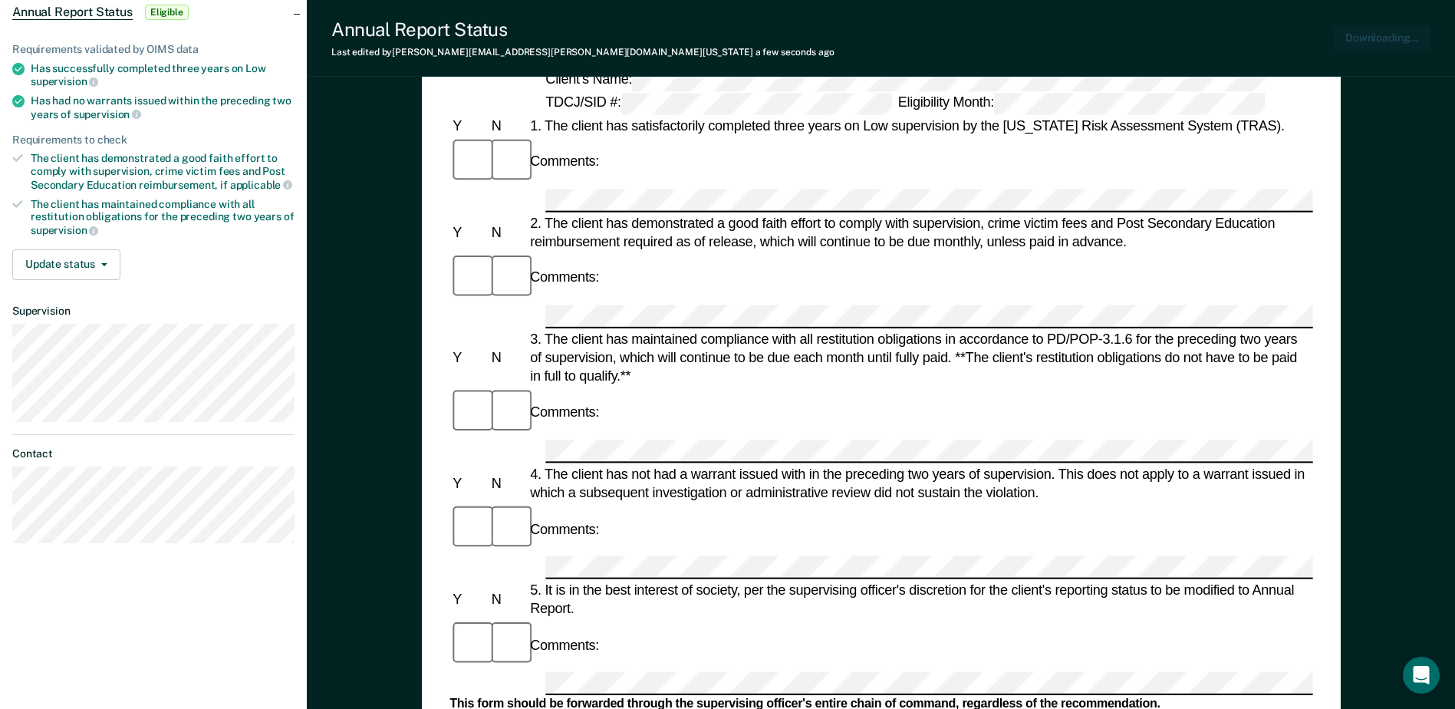
scroll to position [0, 0]
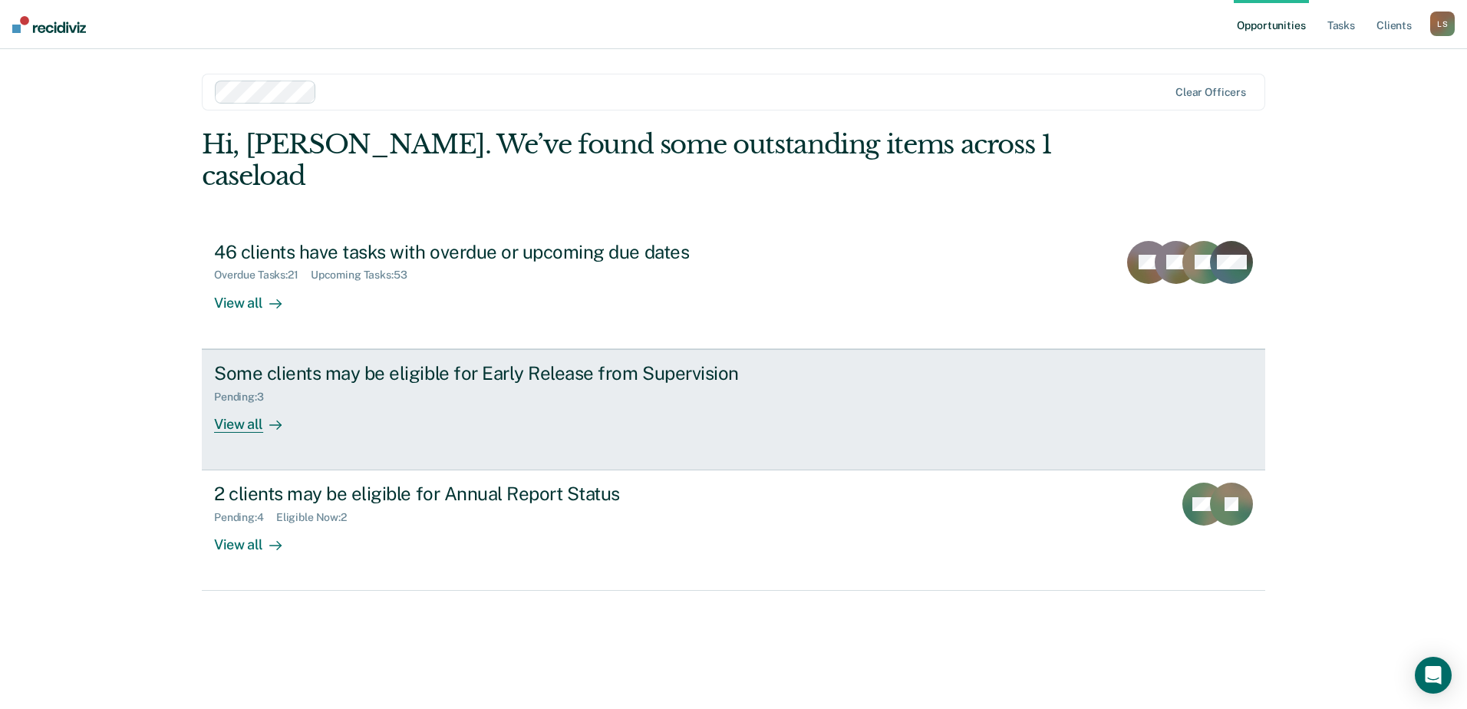
drag, startPoint x: 576, startPoint y: 384, endPoint x: 246, endPoint y: 390, distance: 329.9
click at [246, 403] on div "View all" at bounding box center [257, 418] width 86 height 30
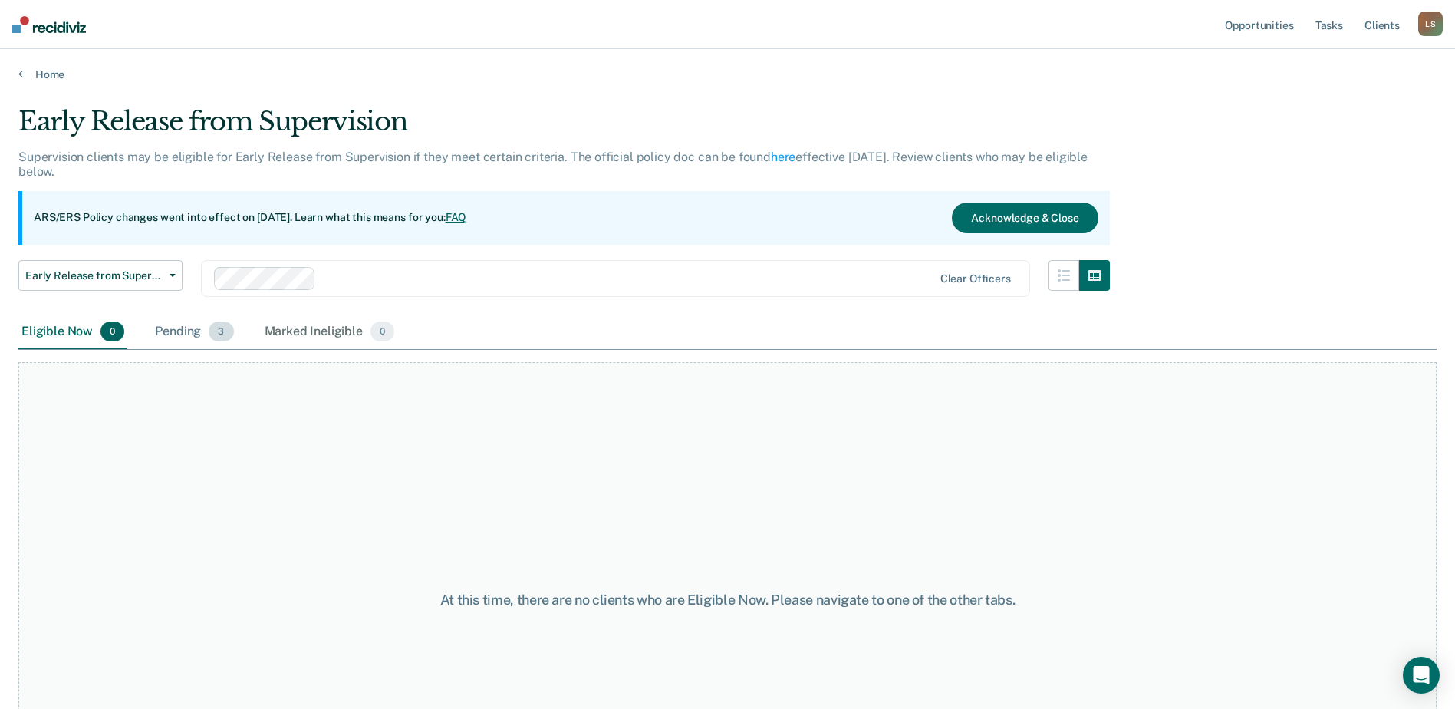
click at [193, 339] on div "Pending 3" at bounding box center [194, 332] width 84 height 34
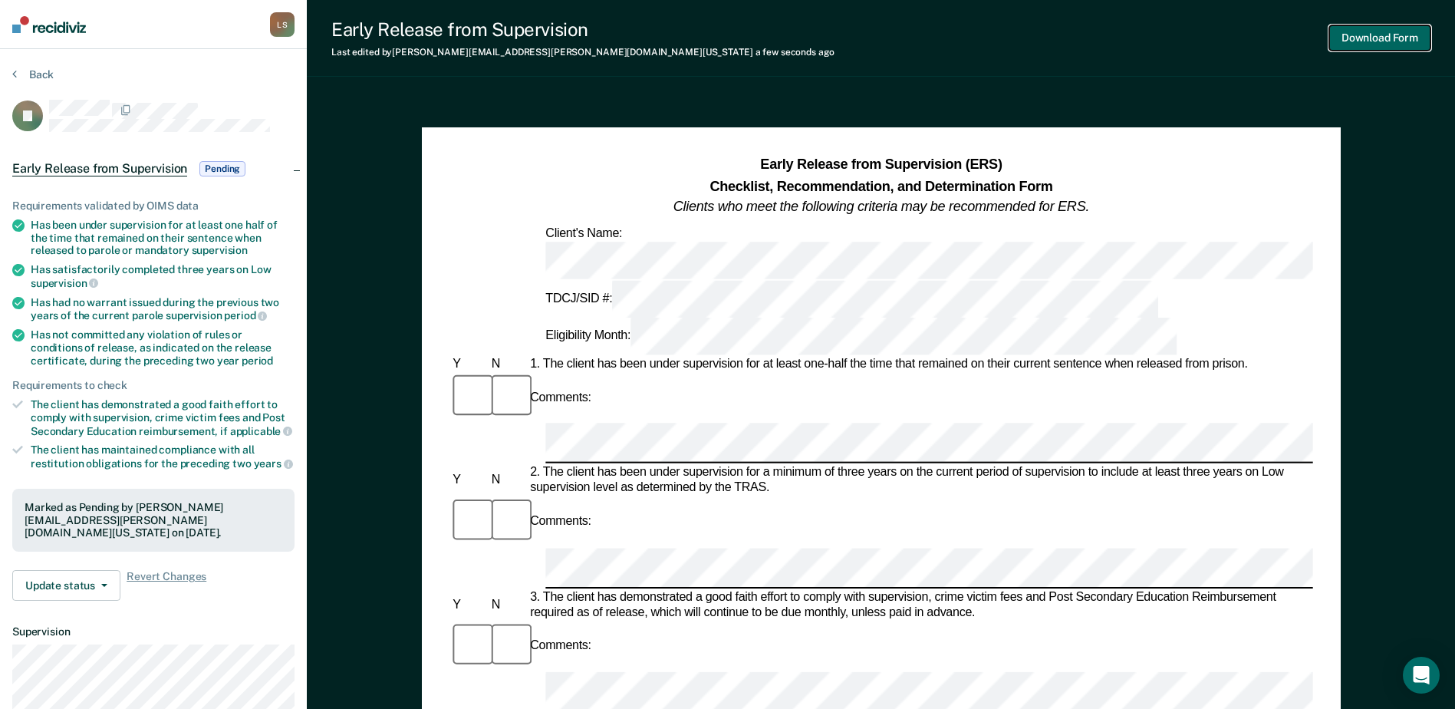
click at [1402, 34] on button "Download Form" at bounding box center [1379, 37] width 101 height 25
